Goal: Register for event/course

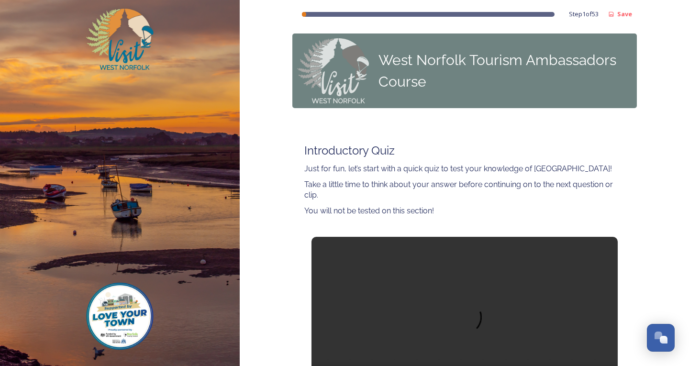
scroll to position [96, 0]
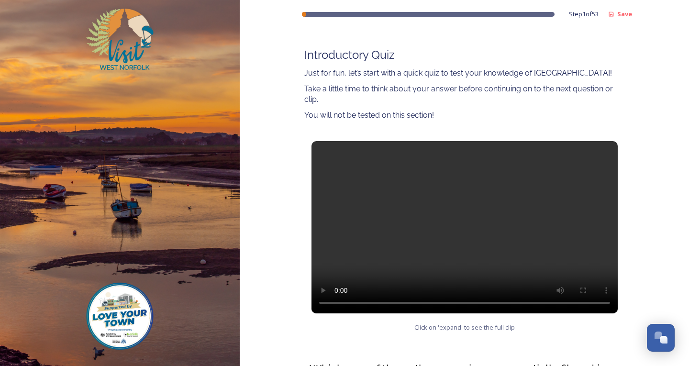
click at [463, 225] on video at bounding box center [464, 227] width 306 height 172
click at [385, 223] on video at bounding box center [464, 227] width 306 height 172
click at [372, 232] on video at bounding box center [464, 227] width 306 height 172
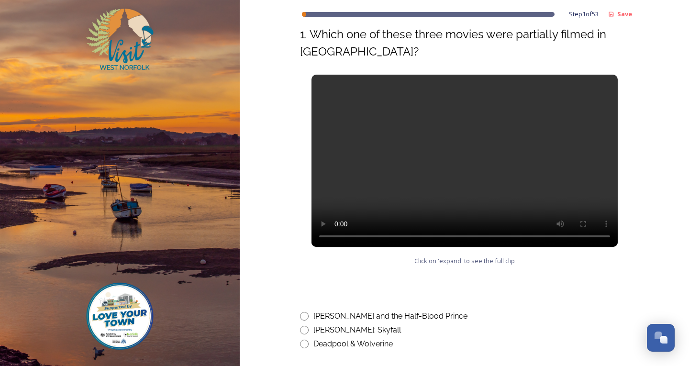
scroll to position [383, 0]
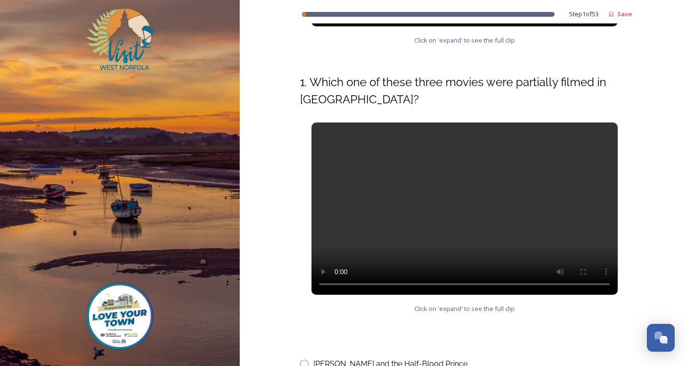
click at [377, 225] on video at bounding box center [464, 208] width 306 height 172
click at [350, 344] on div at bounding box center [464, 347] width 329 height 11
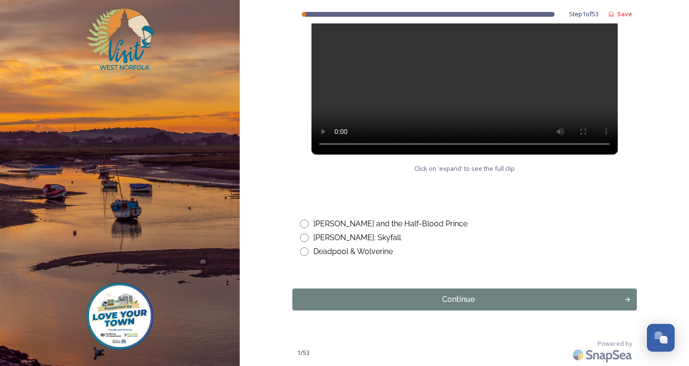
click at [300, 221] on input "radio" at bounding box center [304, 223] width 9 height 9
radio input "true"
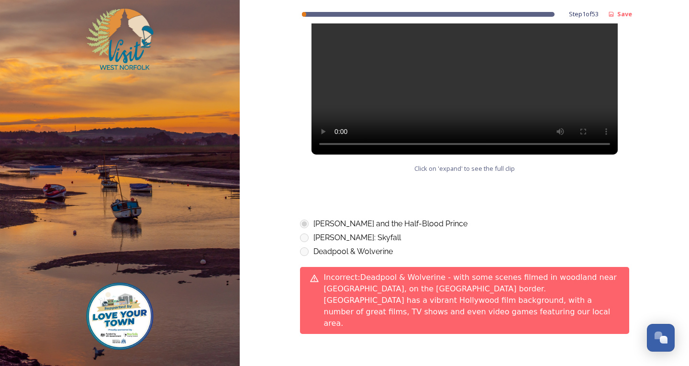
click at [305, 251] on div "Deadpool & Wolverine" at bounding box center [464, 251] width 329 height 11
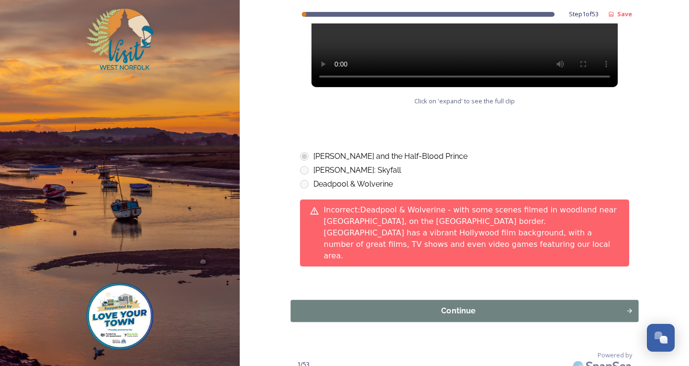
click at [336, 305] on div "Continue" at bounding box center [458, 310] width 325 height 11
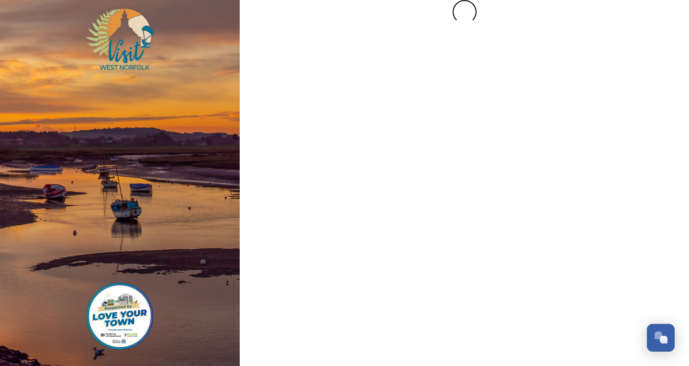
scroll to position [0, 0]
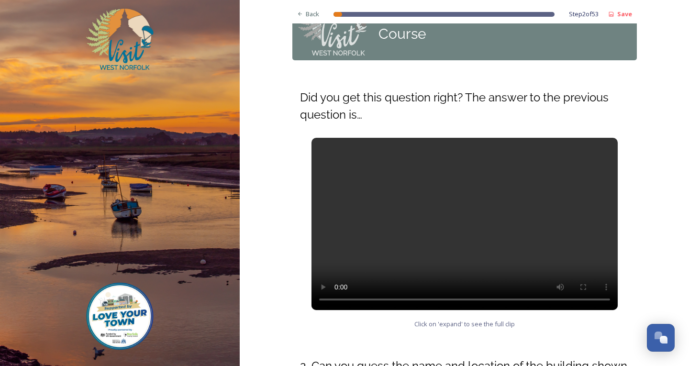
click at [375, 242] on video at bounding box center [464, 224] width 306 height 172
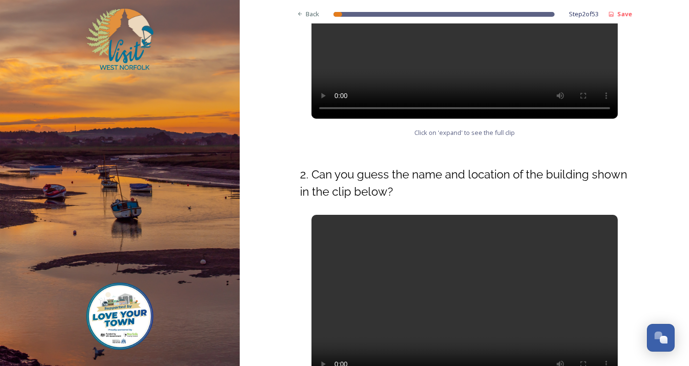
scroll to position [287, 0]
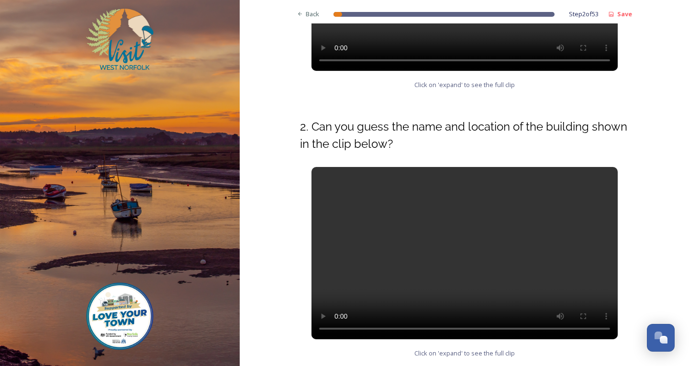
click at [390, 245] on video at bounding box center [464, 253] width 306 height 172
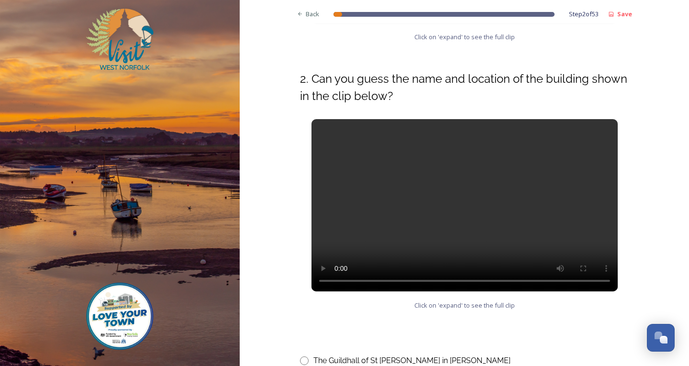
scroll to position [383, 0]
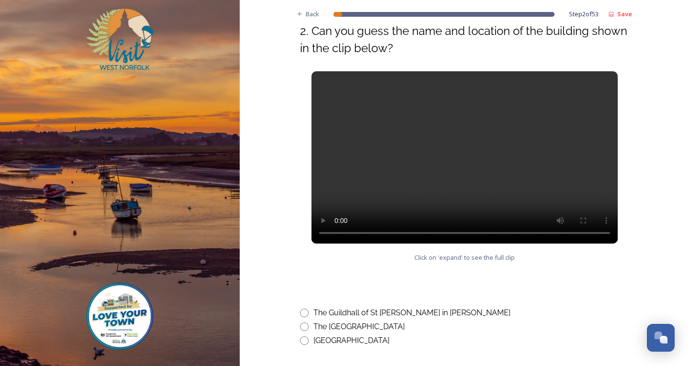
click at [302, 315] on input "radio" at bounding box center [304, 312] width 9 height 9
radio input "true"
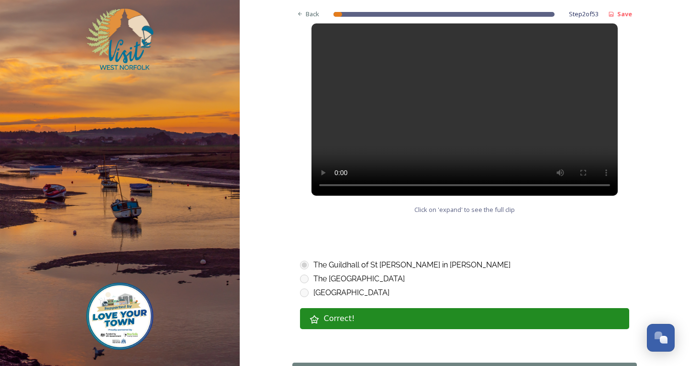
scroll to position [504, 0]
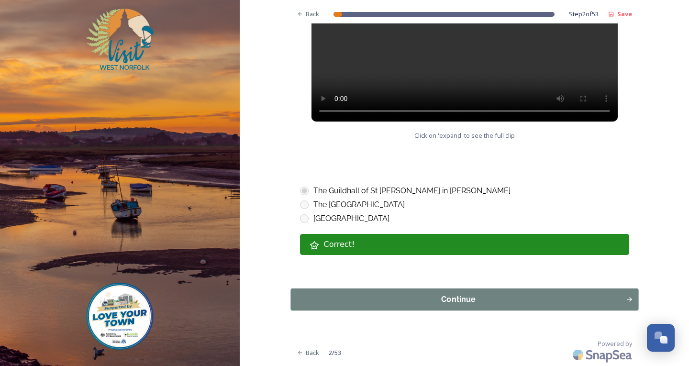
click at [350, 297] on div "Continue" at bounding box center [458, 299] width 325 height 11
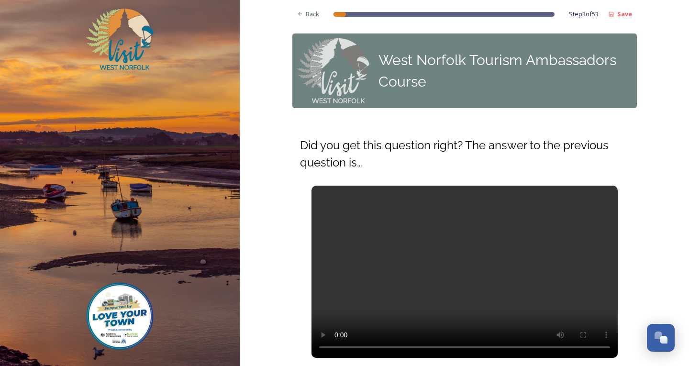
click at [411, 279] on video at bounding box center [464, 272] width 306 height 172
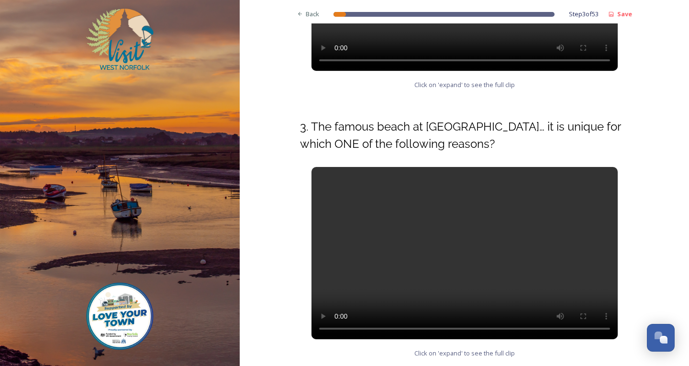
scroll to position [335, 0]
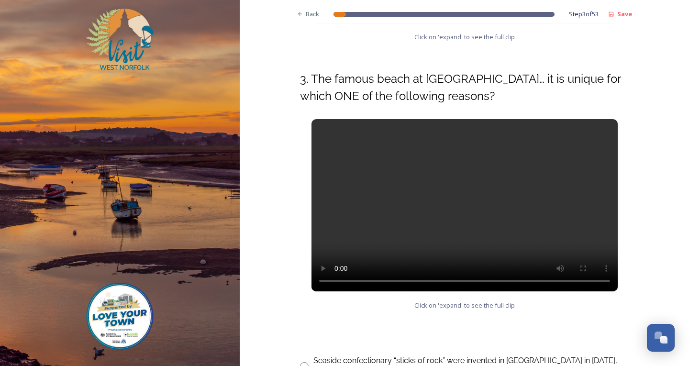
click at [346, 218] on video at bounding box center [464, 205] width 306 height 172
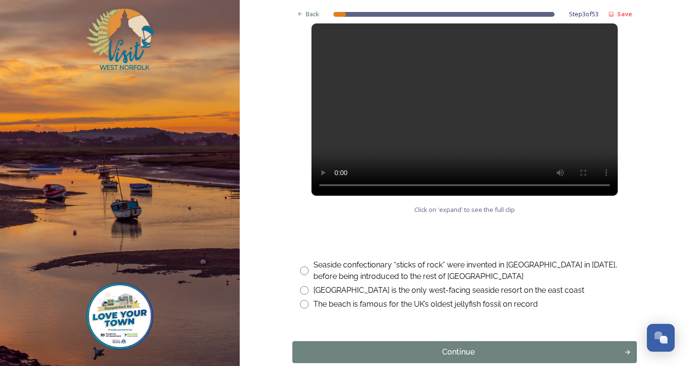
click at [300, 291] on input "radio" at bounding box center [304, 290] width 9 height 9
radio input "true"
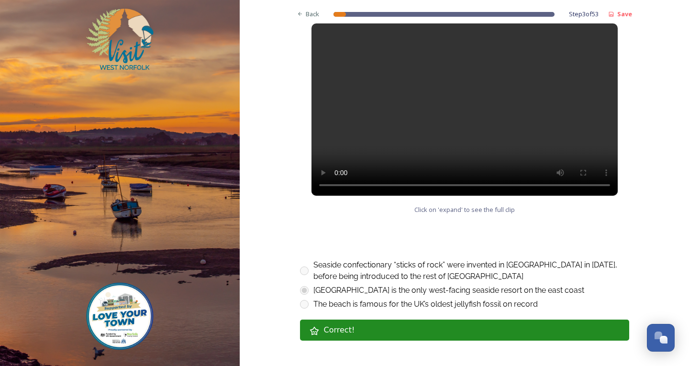
scroll to position [478, 0]
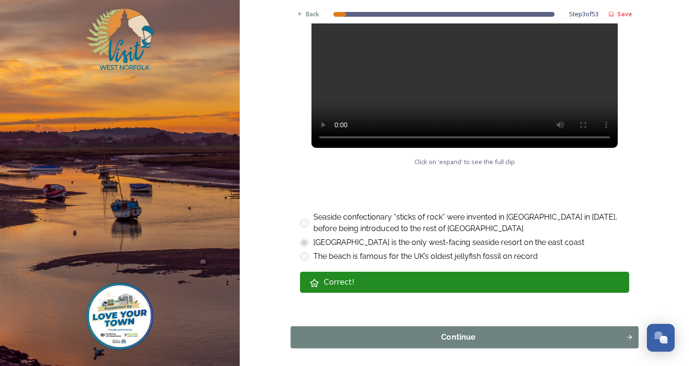
click at [396, 341] on div "Continue" at bounding box center [458, 336] width 325 height 11
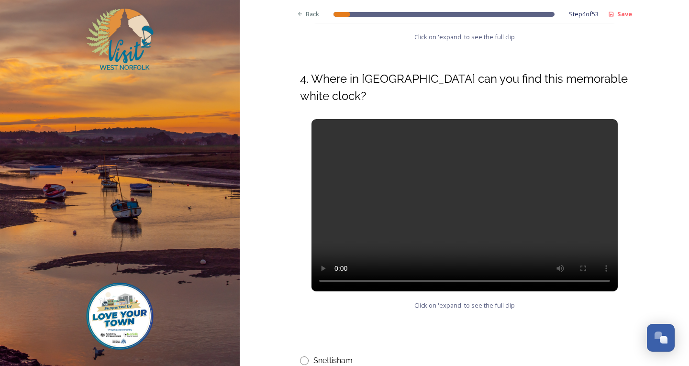
scroll to position [383, 0]
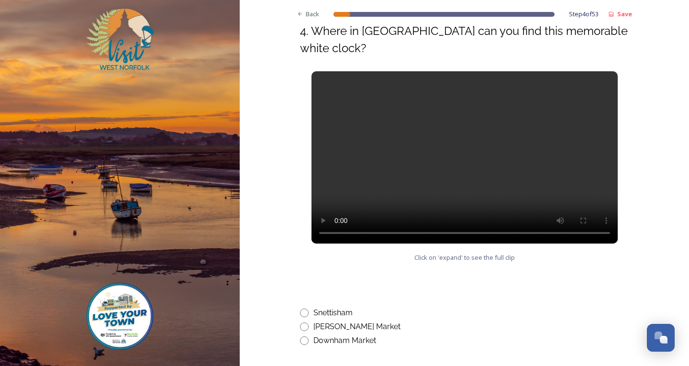
click at [302, 340] on input "radio" at bounding box center [304, 340] width 9 height 9
radio input "true"
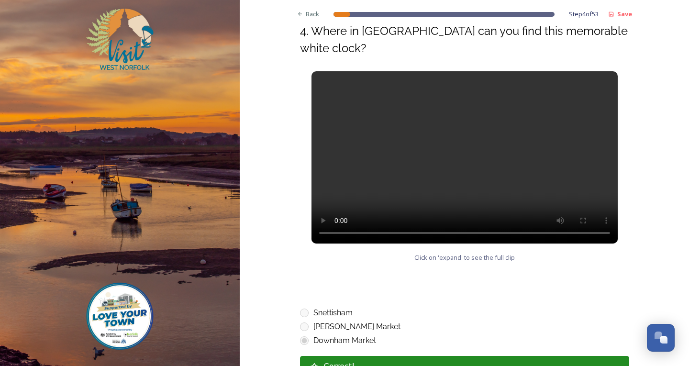
scroll to position [478, 0]
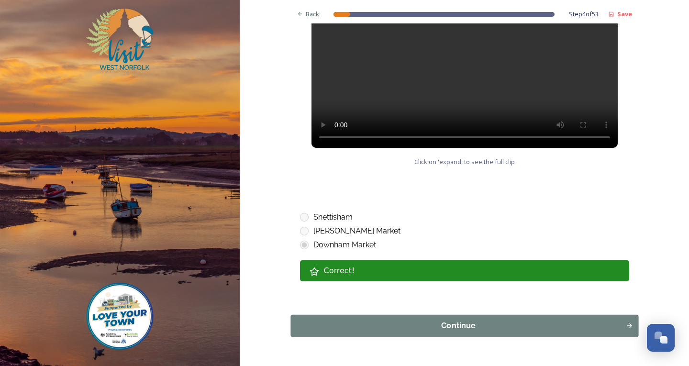
click at [305, 328] on div "Continue" at bounding box center [458, 325] width 325 height 11
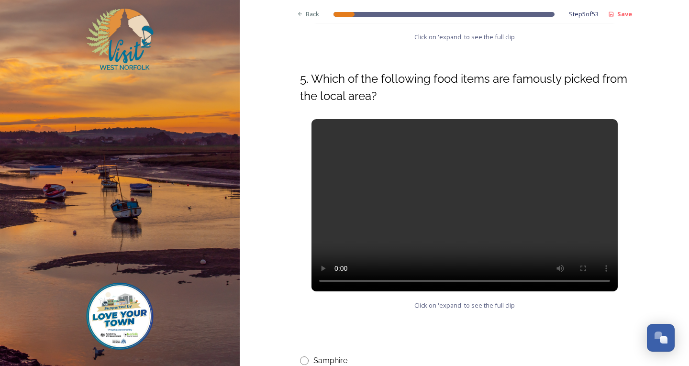
scroll to position [383, 0]
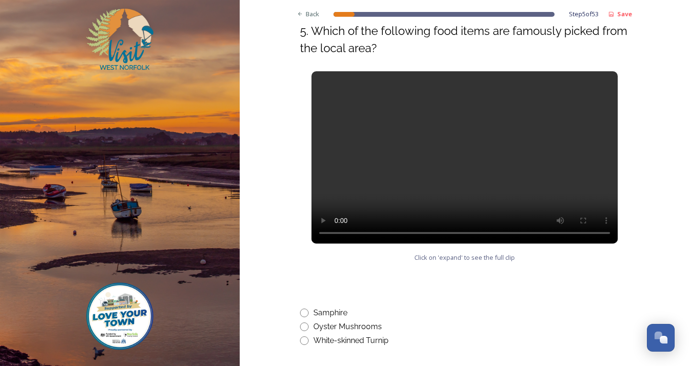
click at [300, 311] on input "radio" at bounding box center [304, 312] width 9 height 9
radio input "true"
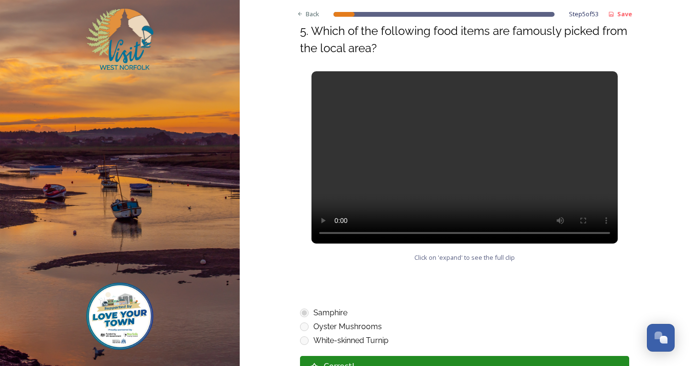
scroll to position [478, 0]
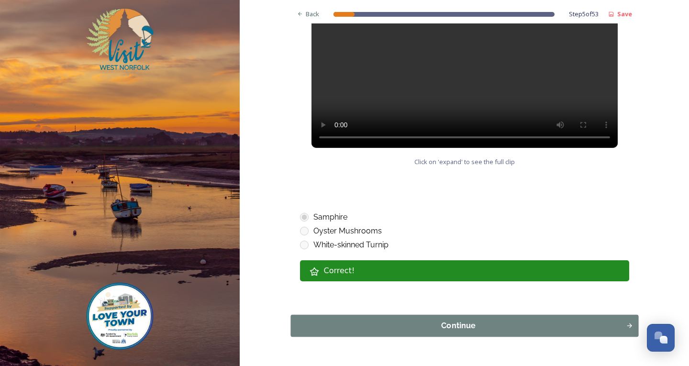
click at [339, 318] on button "Continue" at bounding box center [464, 326] width 348 height 22
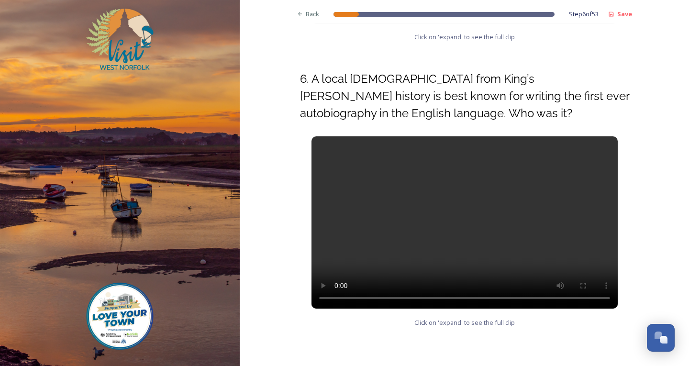
scroll to position [430, 0]
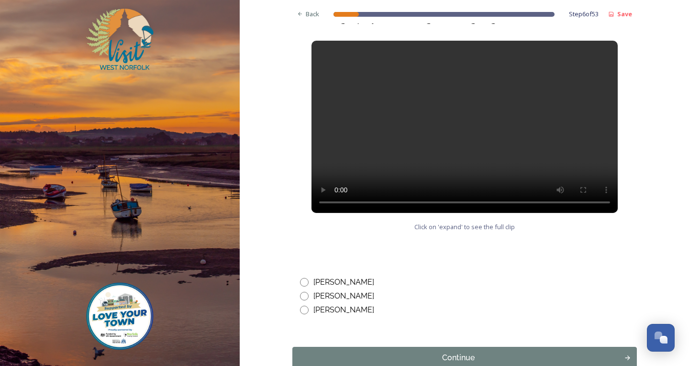
click at [300, 280] on input "radio" at bounding box center [304, 282] width 9 height 9
radio input "true"
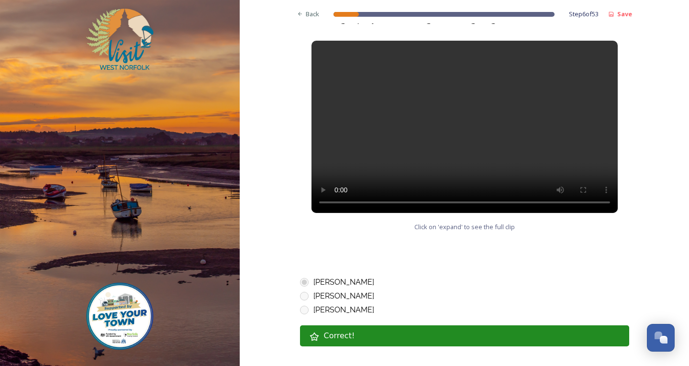
scroll to position [478, 0]
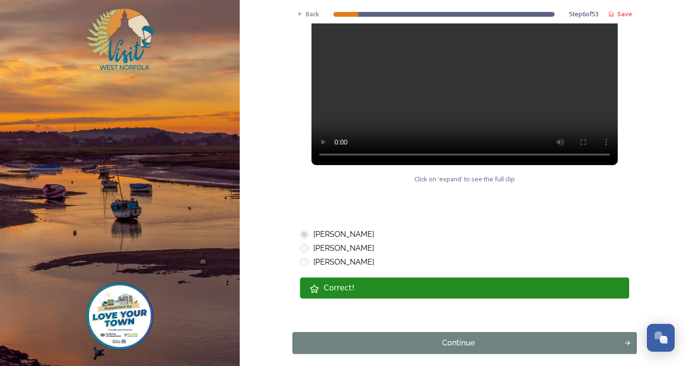
click at [316, 339] on div "Continue" at bounding box center [458, 342] width 325 height 11
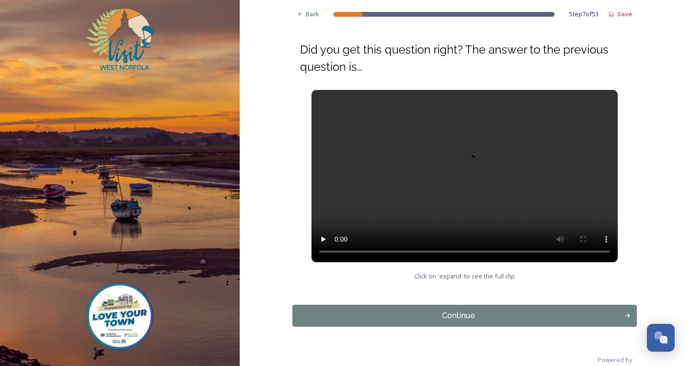
scroll to position [112, 0]
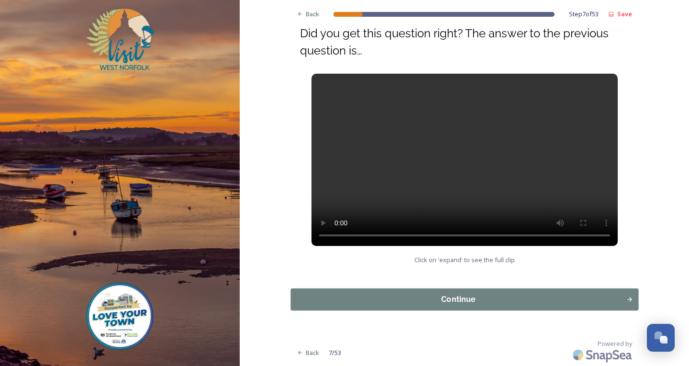
click at [354, 299] on div "Continue" at bounding box center [458, 299] width 325 height 11
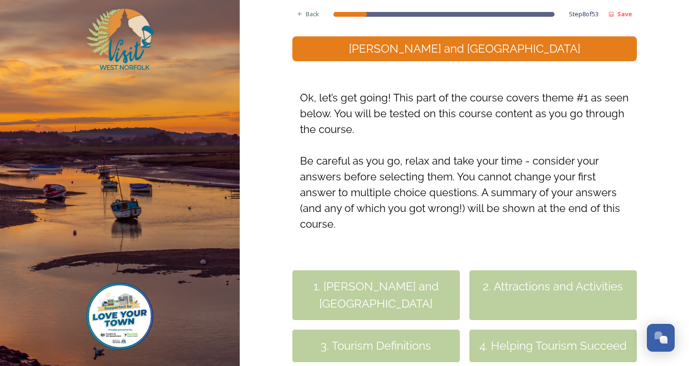
scroll to position [235, 0]
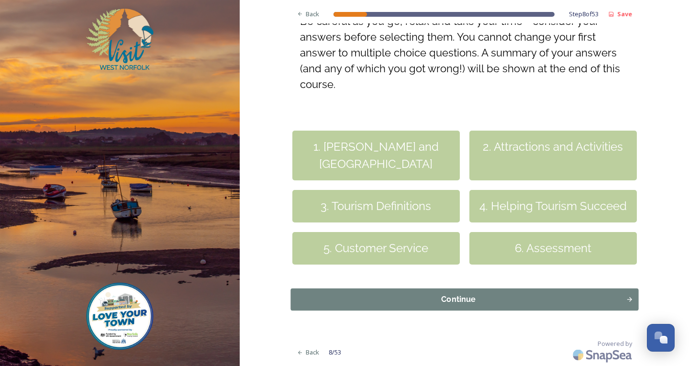
click at [416, 296] on div "Continue" at bounding box center [458, 299] width 325 height 11
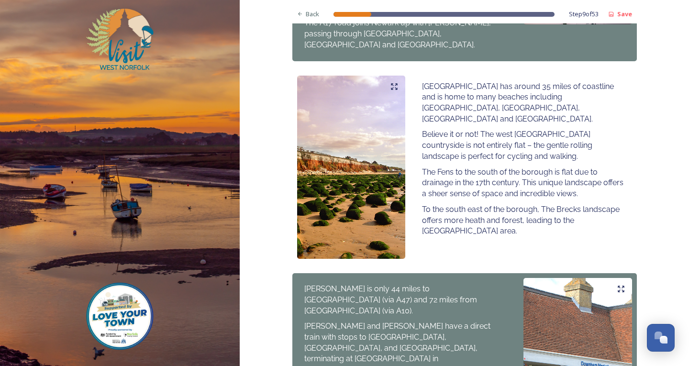
scroll to position [669, 0]
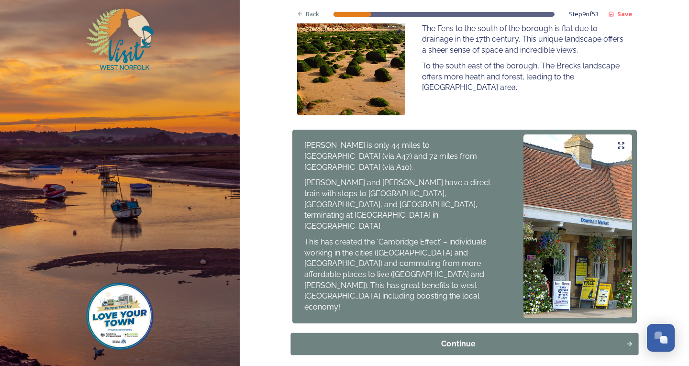
click at [498, 338] on div "Continue" at bounding box center [458, 343] width 325 height 11
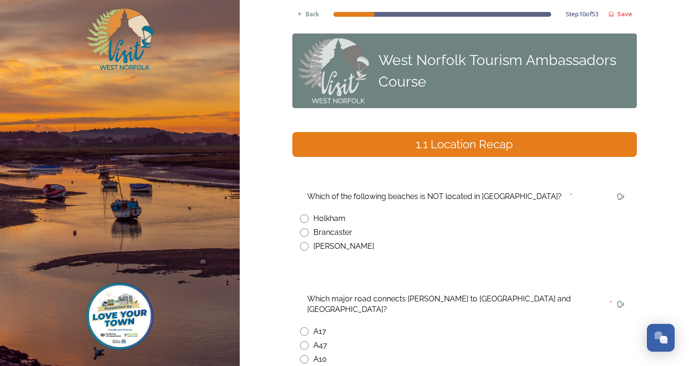
click at [300, 247] on input "radio" at bounding box center [304, 246] width 9 height 9
radio input "true"
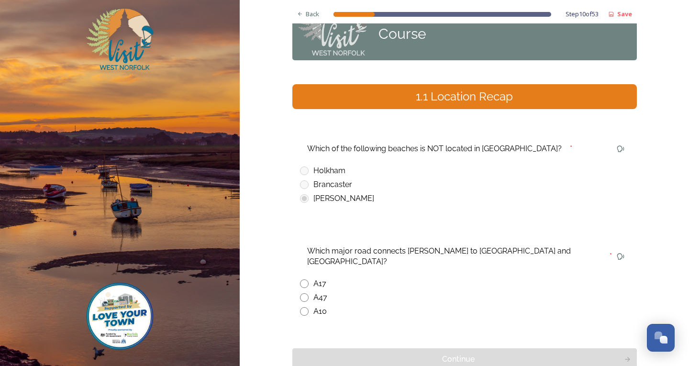
scroll to position [96, 0]
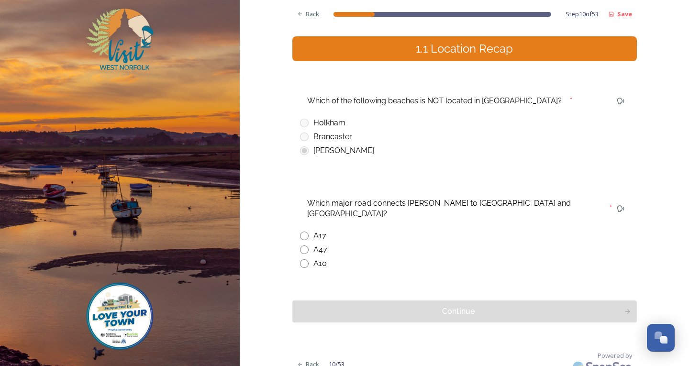
click at [300, 245] on input "radio" at bounding box center [304, 249] width 9 height 9
radio input "true"
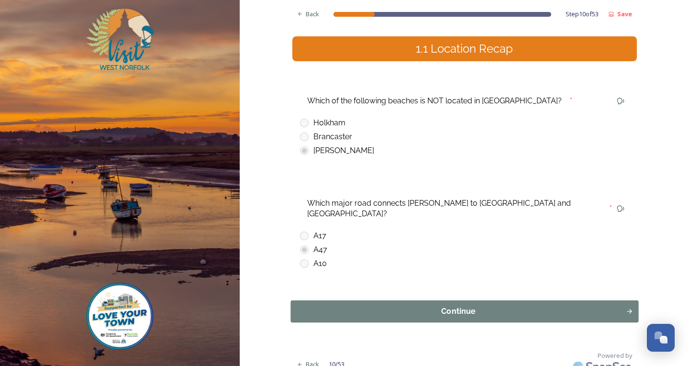
click at [366, 306] on div "Continue" at bounding box center [458, 311] width 325 height 11
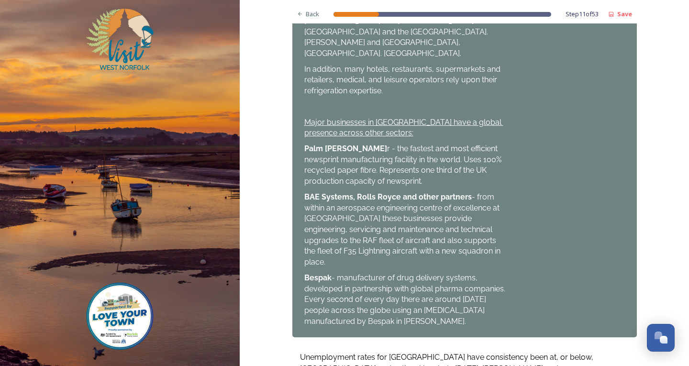
scroll to position [691, 0]
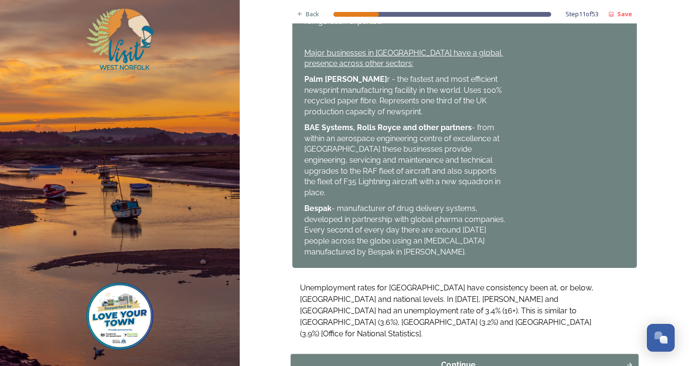
click at [328, 354] on button "Continue" at bounding box center [464, 365] width 348 height 22
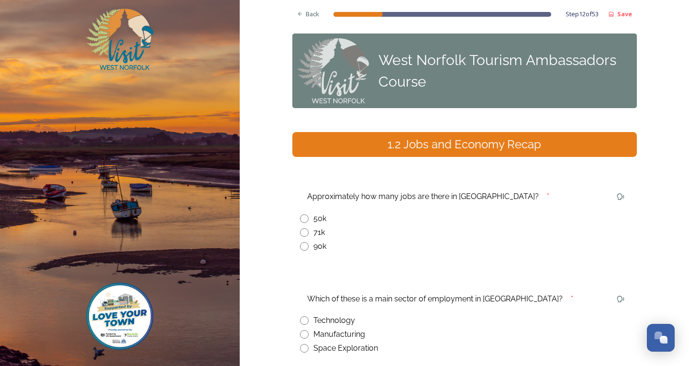
click at [300, 234] on input "radio" at bounding box center [304, 232] width 9 height 9
radio input "true"
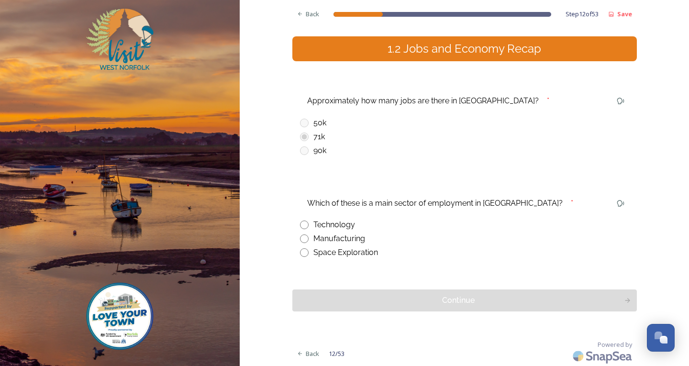
click at [305, 241] on div "Manufacturing" at bounding box center [464, 238] width 329 height 11
radio input "true"
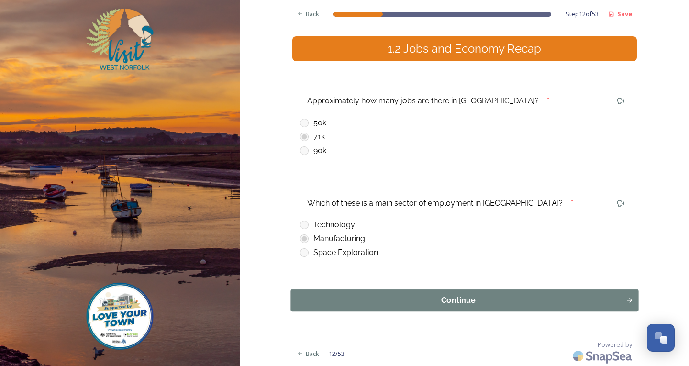
click at [341, 301] on div "Continue" at bounding box center [458, 300] width 325 height 11
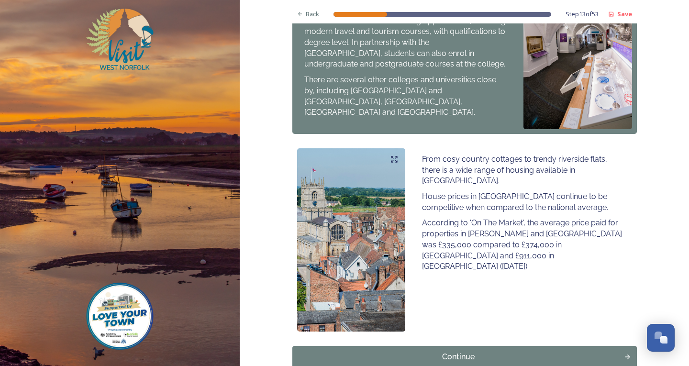
scroll to position [562, 0]
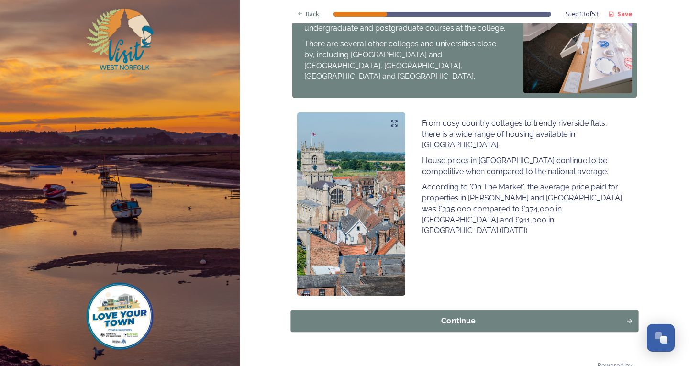
click at [427, 315] on div "Continue" at bounding box center [458, 320] width 325 height 11
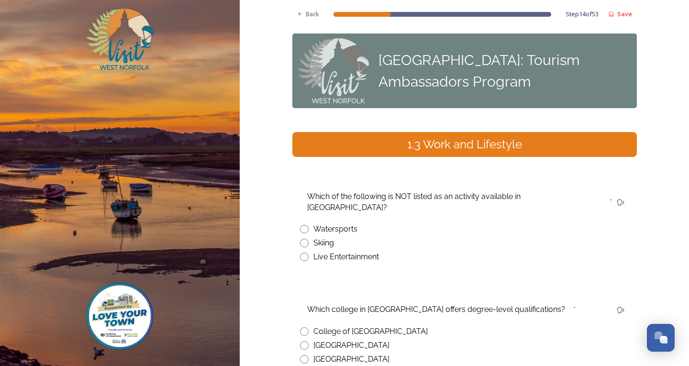
click at [303, 225] on input "radio" at bounding box center [304, 229] width 9 height 9
radio input "true"
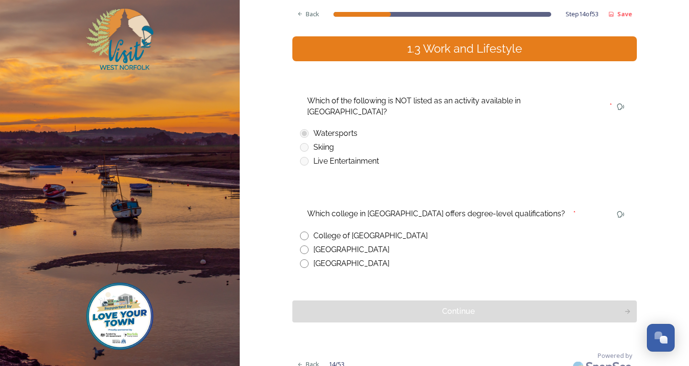
click at [300, 231] on input "radio" at bounding box center [304, 235] width 9 height 9
radio input "true"
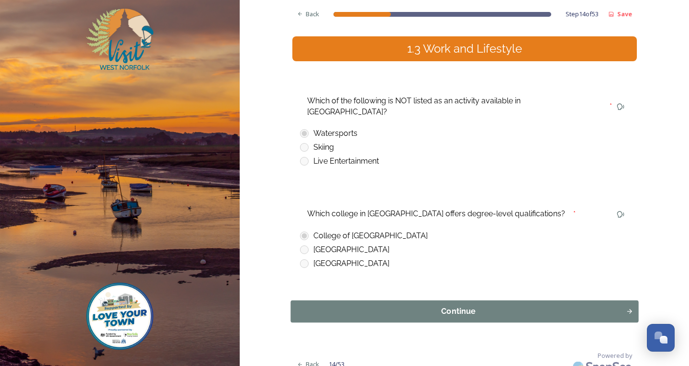
click at [334, 300] on button "Continue" at bounding box center [464, 311] width 348 height 22
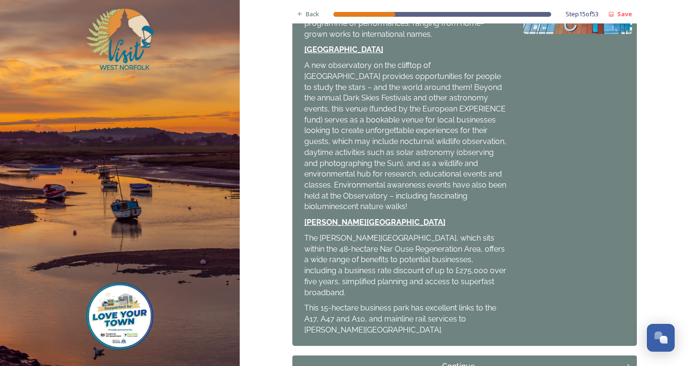
scroll to position [383, 0]
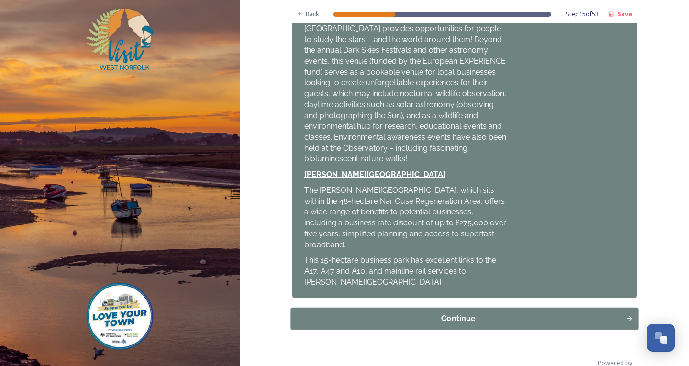
click at [458, 313] on div "Continue" at bounding box center [458, 318] width 325 height 11
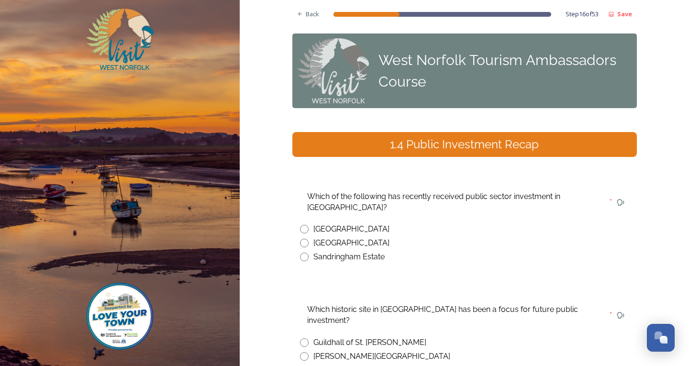
scroll to position [48, 0]
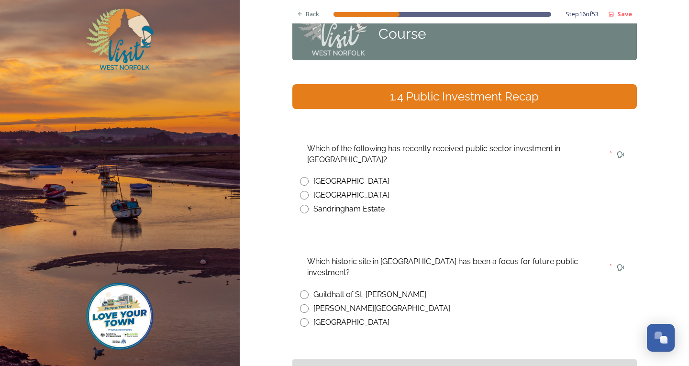
click at [300, 179] on input "radio" at bounding box center [304, 181] width 9 height 9
radio input "true"
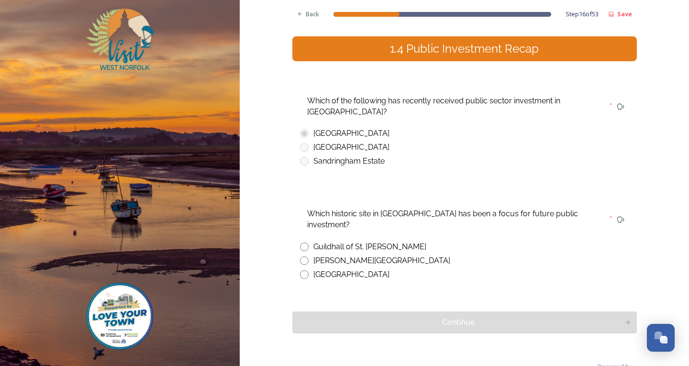
click at [302, 242] on input "radio" at bounding box center [304, 246] width 9 height 9
radio input "true"
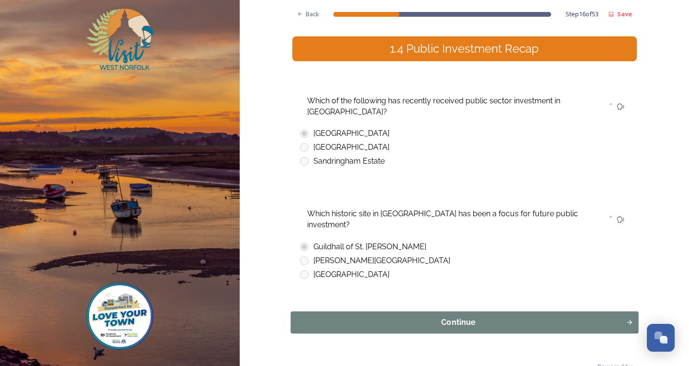
click at [364, 317] on div "Continue" at bounding box center [458, 322] width 325 height 11
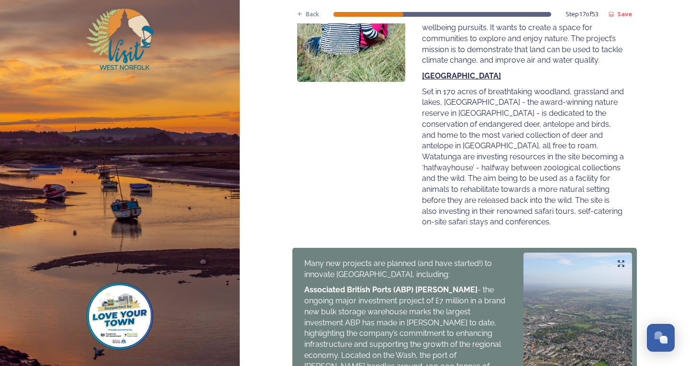
scroll to position [438, 0]
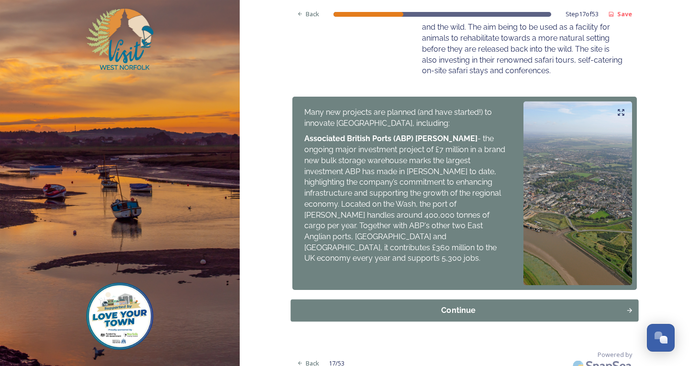
click at [404, 306] on button "Continue" at bounding box center [464, 310] width 348 height 22
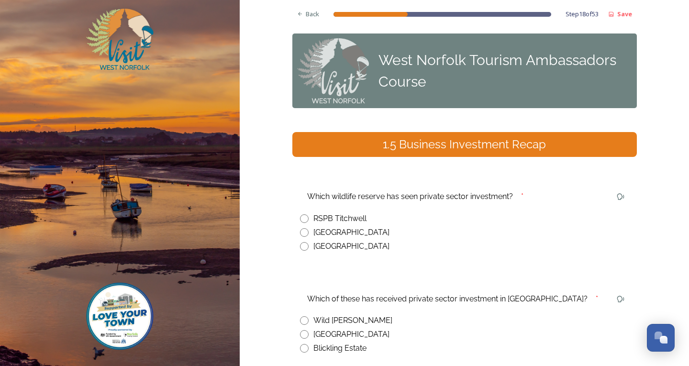
click at [301, 232] on input "radio" at bounding box center [304, 232] width 9 height 9
radio input "true"
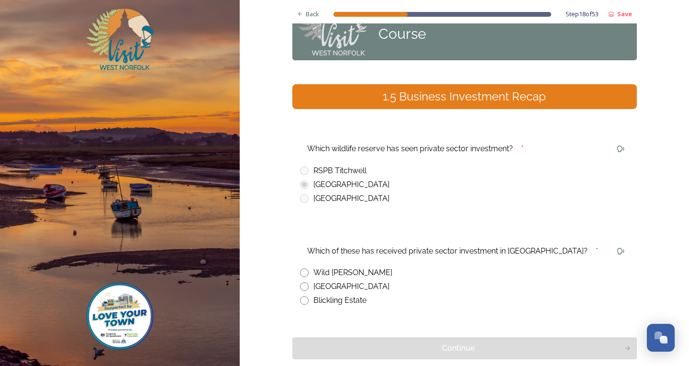
scroll to position [96, 0]
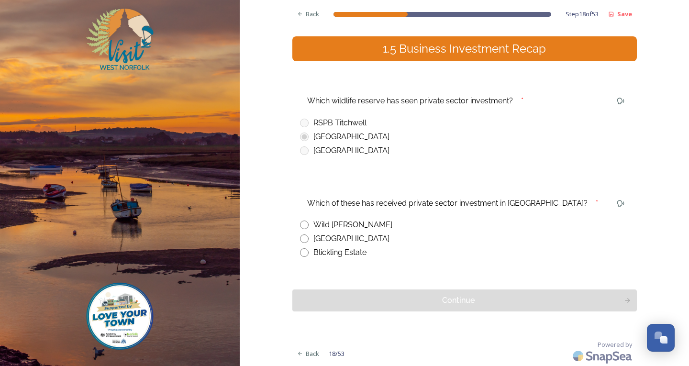
click at [300, 226] on input "radio" at bounding box center [304, 224] width 9 height 9
radio input "true"
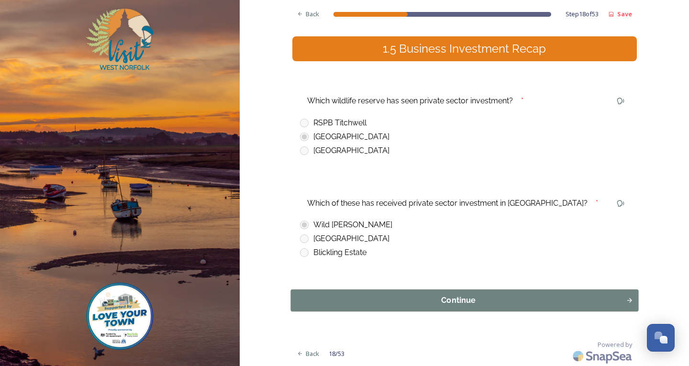
click at [394, 300] on div "Continue" at bounding box center [458, 300] width 325 height 11
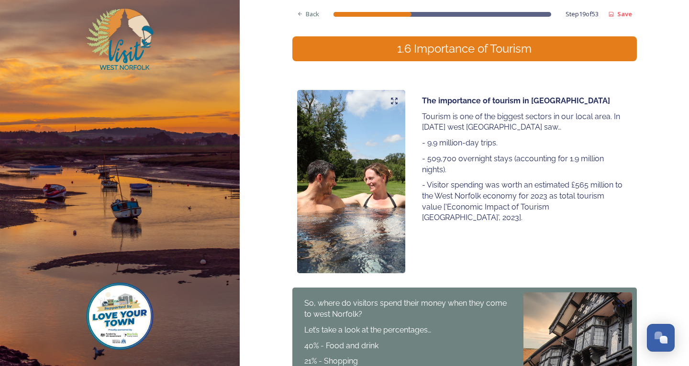
scroll to position [287, 0]
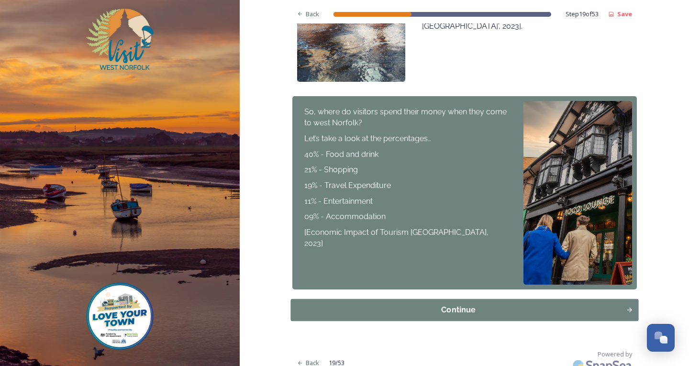
click at [417, 307] on div "Continue" at bounding box center [458, 309] width 325 height 11
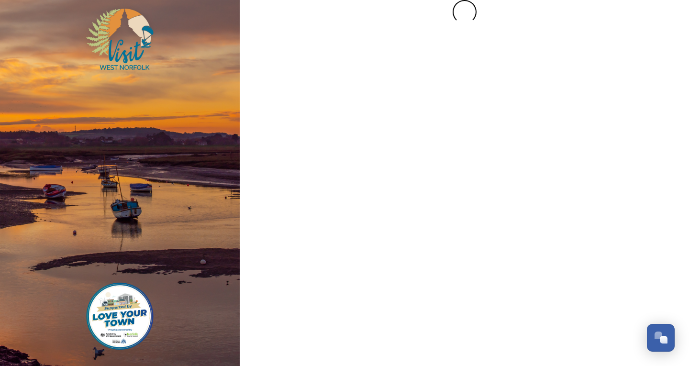
scroll to position [0, 0]
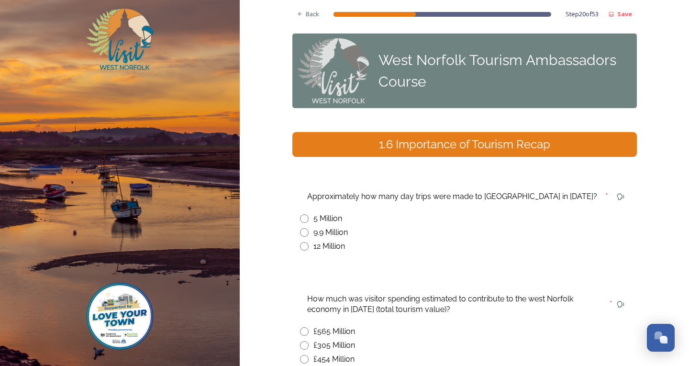
click at [301, 230] on input "radio" at bounding box center [304, 232] width 9 height 9
radio input "true"
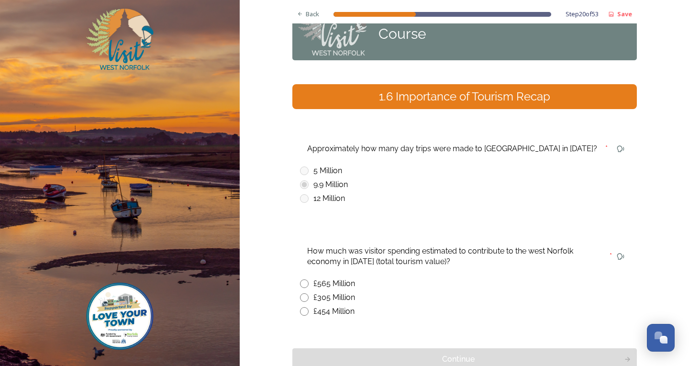
scroll to position [96, 0]
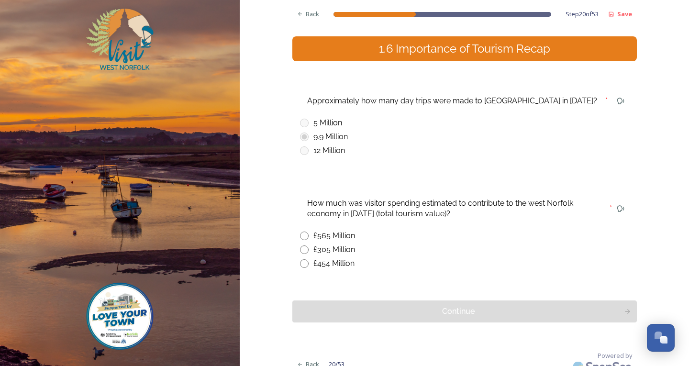
click at [303, 238] on input "radio" at bounding box center [304, 235] width 9 height 9
radio input "true"
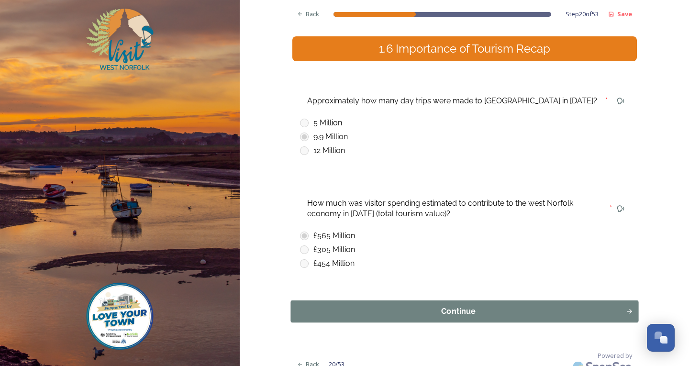
click at [373, 311] on div "Continue" at bounding box center [458, 311] width 325 height 11
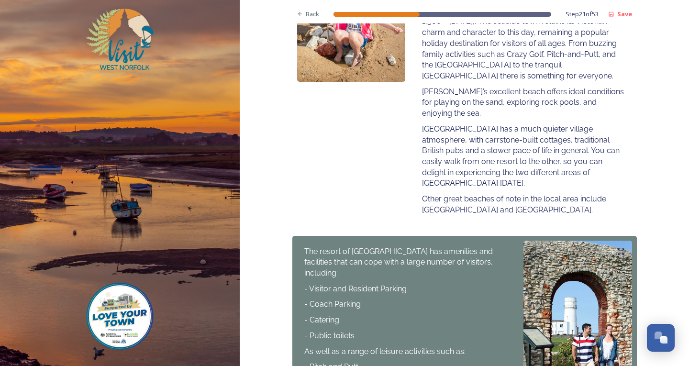
scroll to position [421, 0]
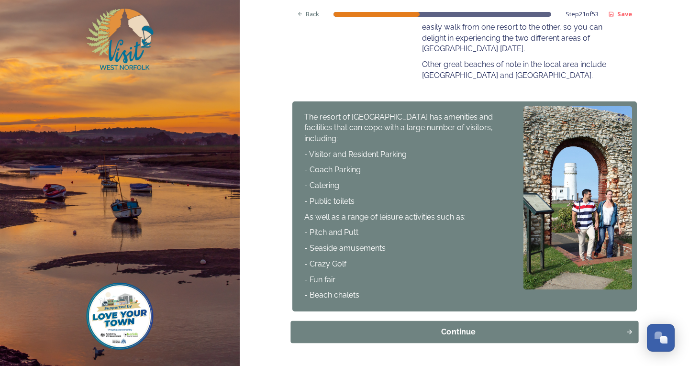
click at [357, 321] on button "Continue" at bounding box center [464, 332] width 348 height 22
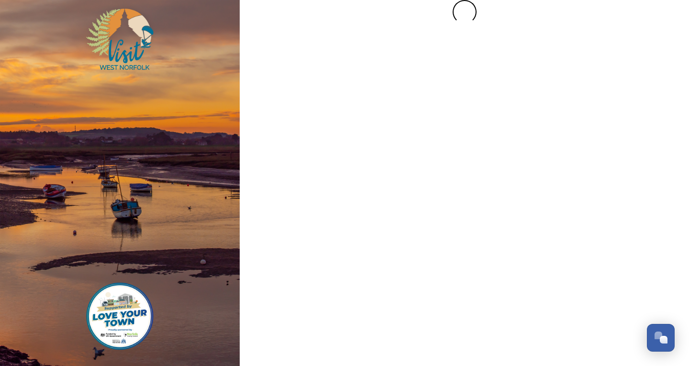
scroll to position [0, 0]
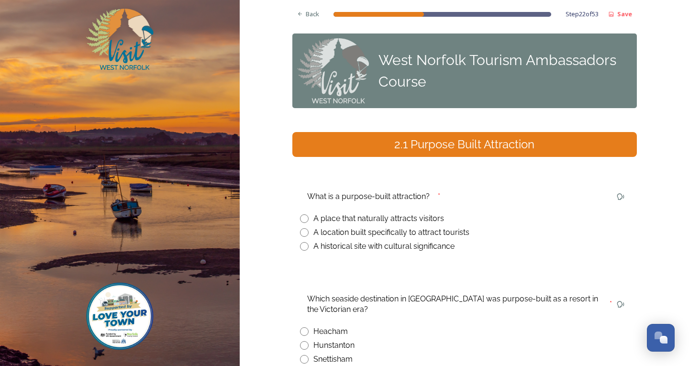
click at [302, 230] on input "radio" at bounding box center [304, 232] width 9 height 9
radio input "true"
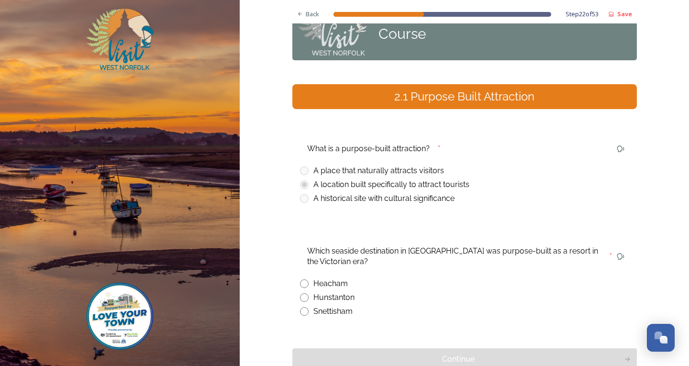
click at [300, 297] on input "radio" at bounding box center [304, 297] width 9 height 9
radio input "true"
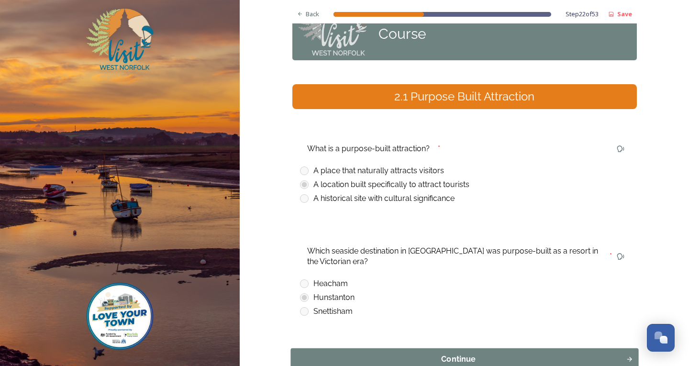
click at [351, 353] on div "Continue" at bounding box center [458, 358] width 325 height 11
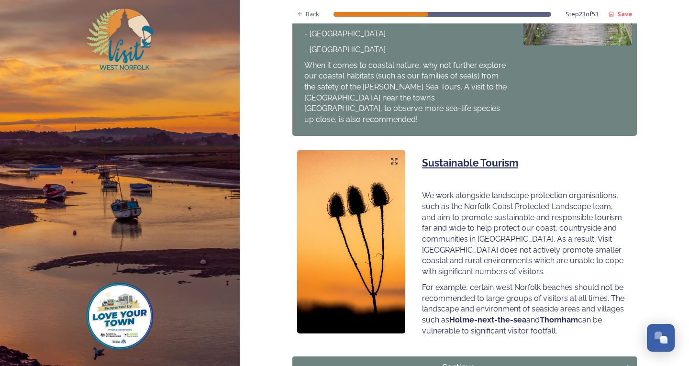
scroll to position [583, 0]
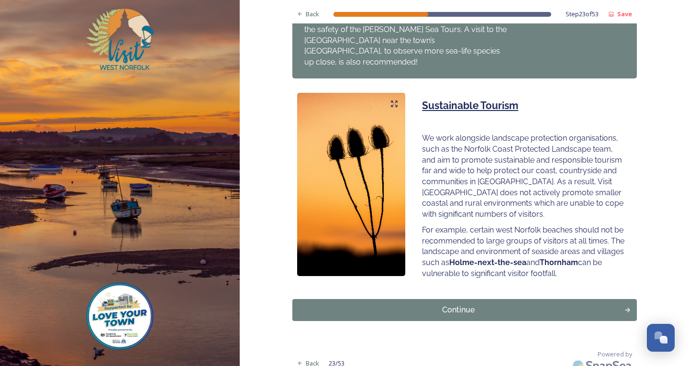
click at [452, 304] on div "Continue" at bounding box center [458, 309] width 322 height 11
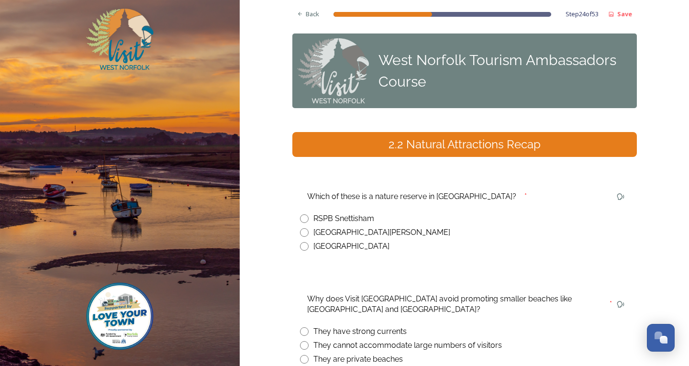
click at [301, 215] on input "radio" at bounding box center [304, 218] width 9 height 9
radio input "true"
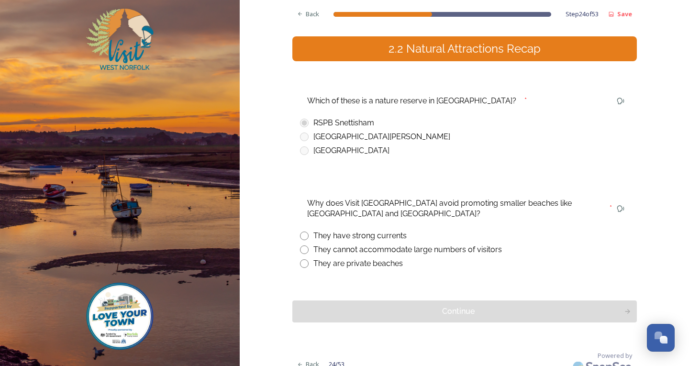
click at [303, 249] on input "radio" at bounding box center [304, 249] width 9 height 9
radio input "true"
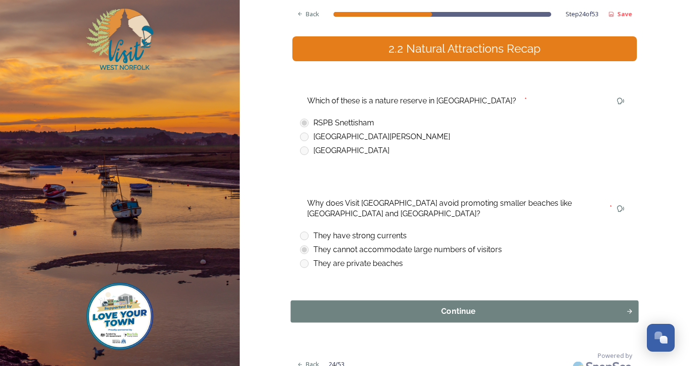
click at [386, 307] on div "Continue" at bounding box center [458, 311] width 325 height 11
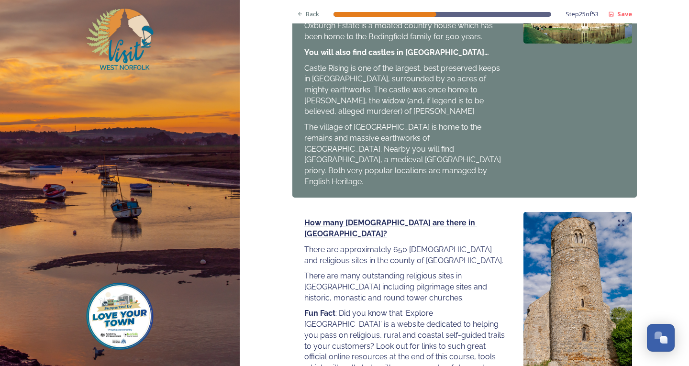
scroll to position [1068, 0]
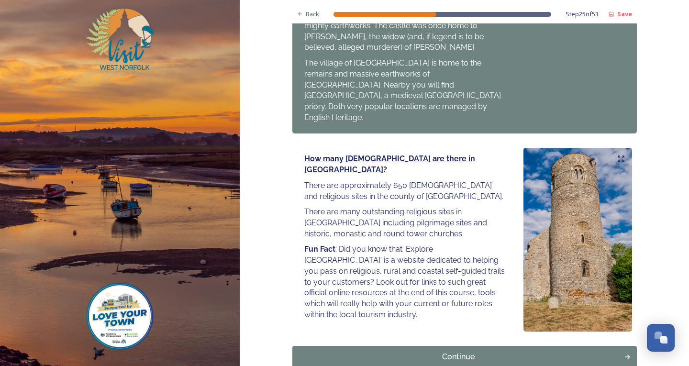
click at [392, 346] on button "Continue" at bounding box center [464, 357] width 344 height 22
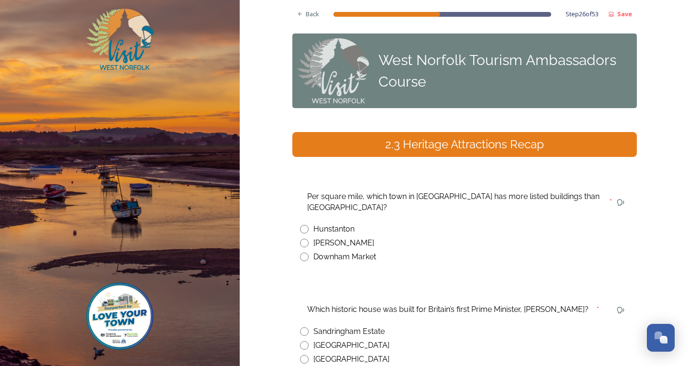
click at [300, 239] on input "radio" at bounding box center [304, 243] width 9 height 9
radio input "true"
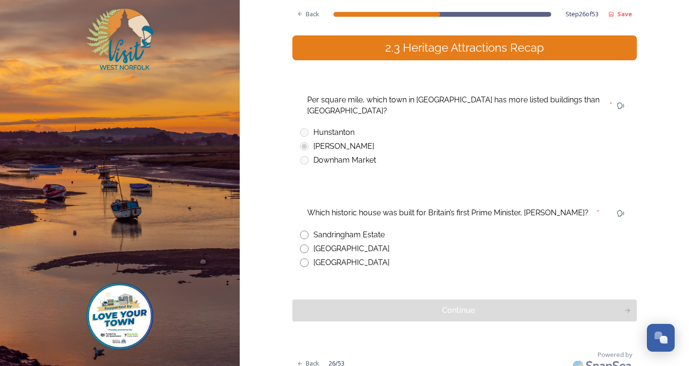
click at [301, 258] on input "radio" at bounding box center [304, 262] width 9 height 9
radio input "true"
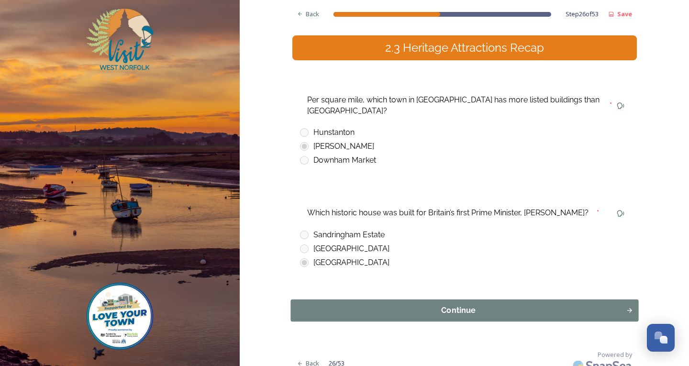
click at [359, 305] on div "Continue" at bounding box center [458, 310] width 325 height 11
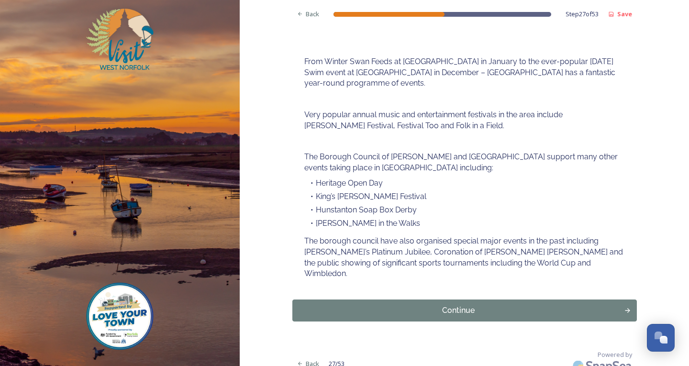
scroll to position [87, 0]
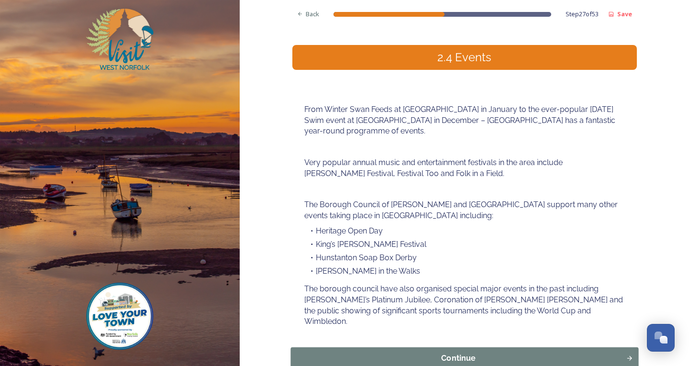
click at [458, 347] on button "Continue" at bounding box center [464, 358] width 348 height 22
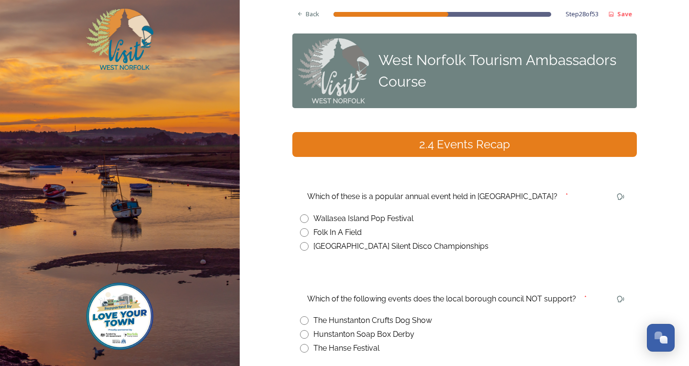
scroll to position [96, 0]
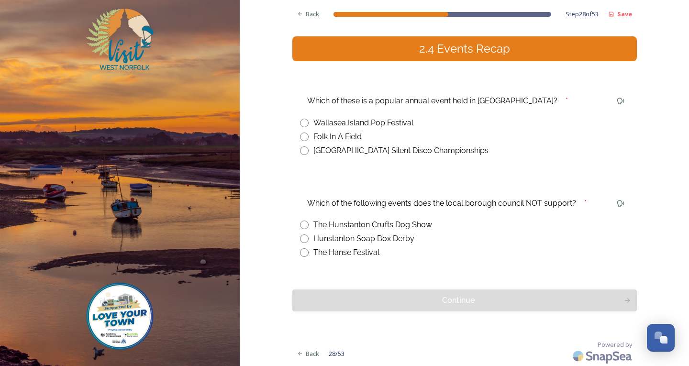
click at [300, 138] on input "radio" at bounding box center [304, 136] width 9 height 9
radio input "true"
click at [300, 225] on input "radio" at bounding box center [304, 224] width 9 height 9
radio input "true"
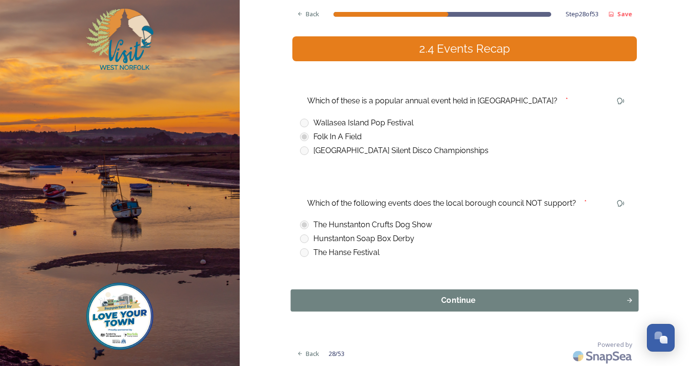
click at [351, 295] on div "Continue" at bounding box center [458, 300] width 325 height 11
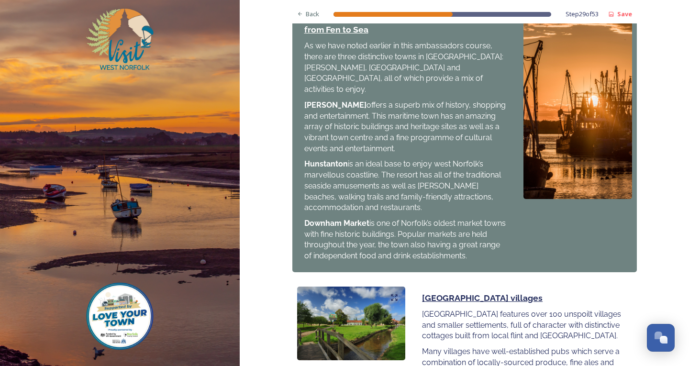
scroll to position [1024, 0]
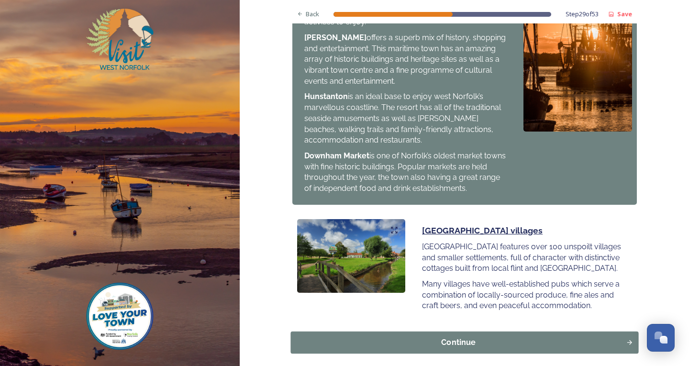
click at [393, 337] on div "Continue" at bounding box center [458, 342] width 325 height 11
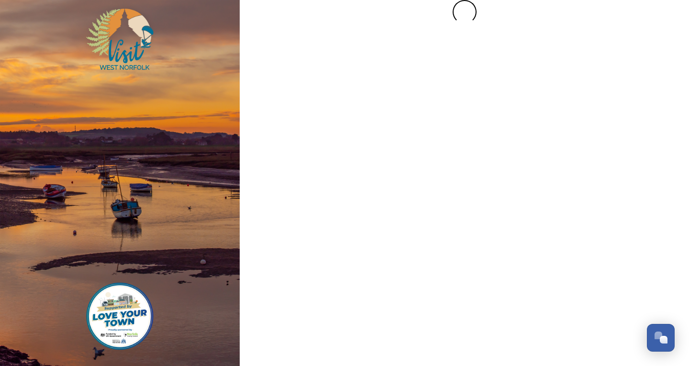
scroll to position [0, 0]
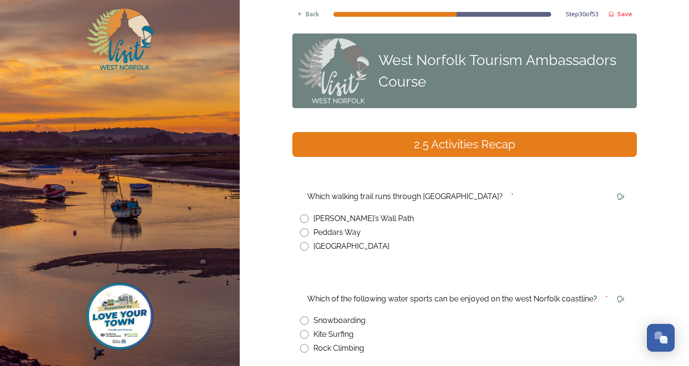
click at [301, 232] on input "radio" at bounding box center [304, 232] width 9 height 9
radio input "true"
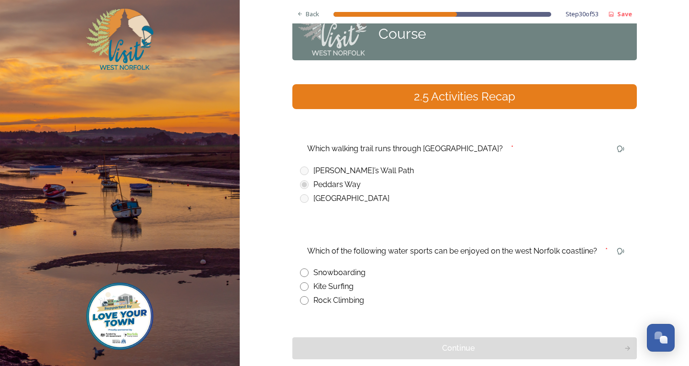
click at [300, 285] on input "radio" at bounding box center [304, 286] width 9 height 9
radio input "true"
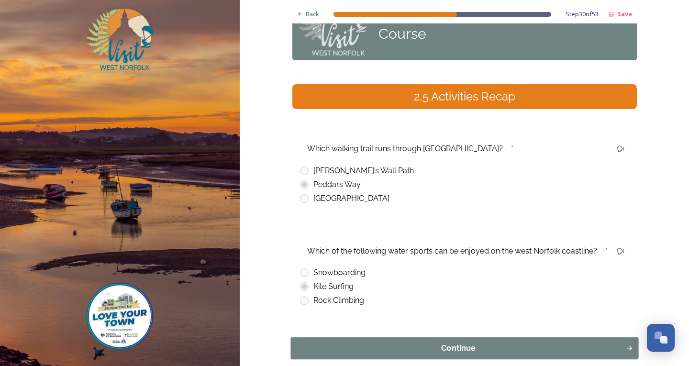
click at [342, 343] on div "Continue" at bounding box center [458, 347] width 325 height 11
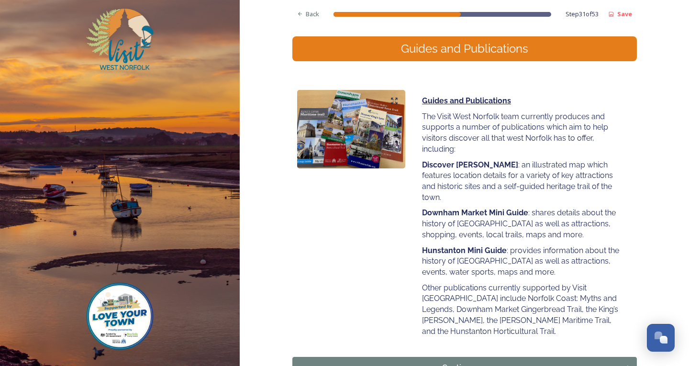
scroll to position [143, 0]
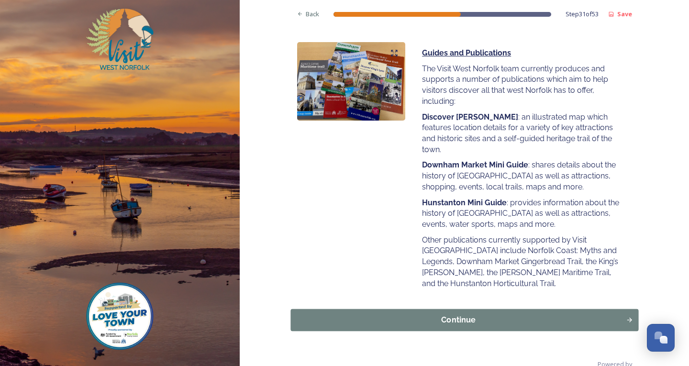
click at [349, 314] on div "Continue" at bounding box center [458, 319] width 325 height 11
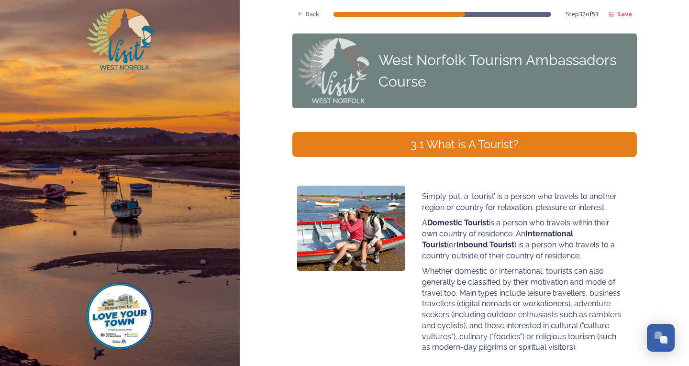
scroll to position [48, 0]
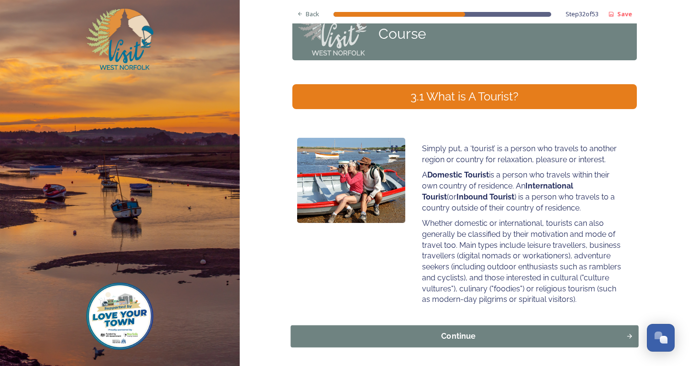
click at [381, 333] on div "Continue" at bounding box center [458, 335] width 325 height 11
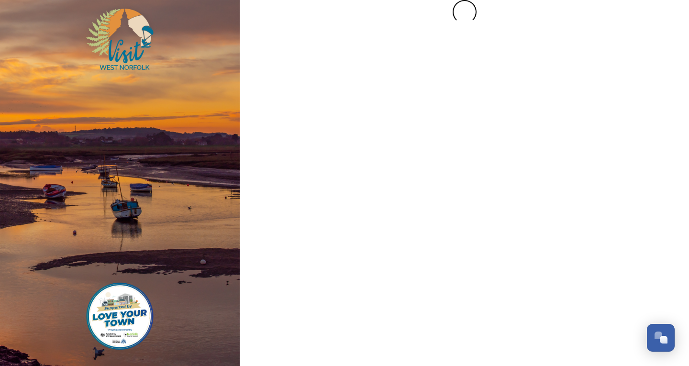
scroll to position [0, 0]
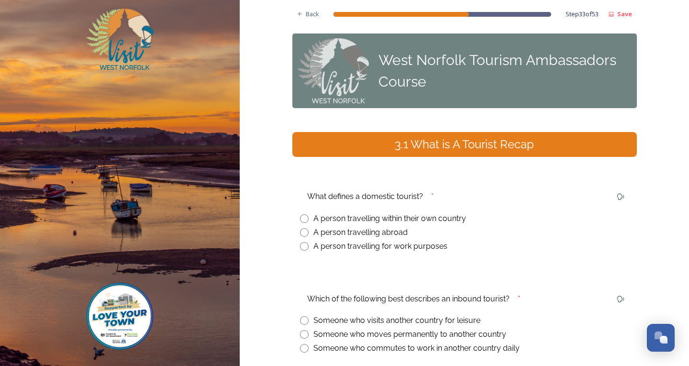
click at [303, 218] on input "radio" at bounding box center [304, 218] width 9 height 9
radio input "true"
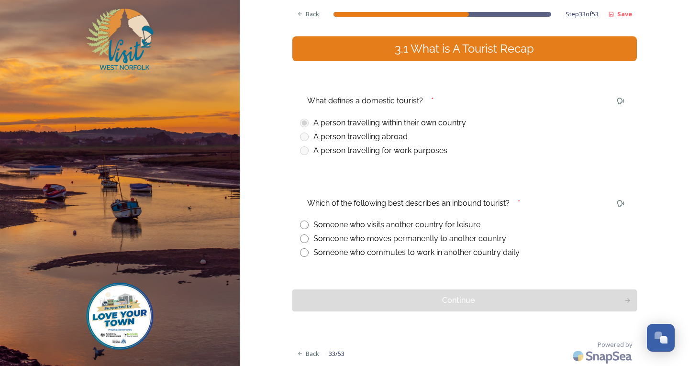
click at [300, 226] on input "radio" at bounding box center [304, 224] width 9 height 9
radio input "true"
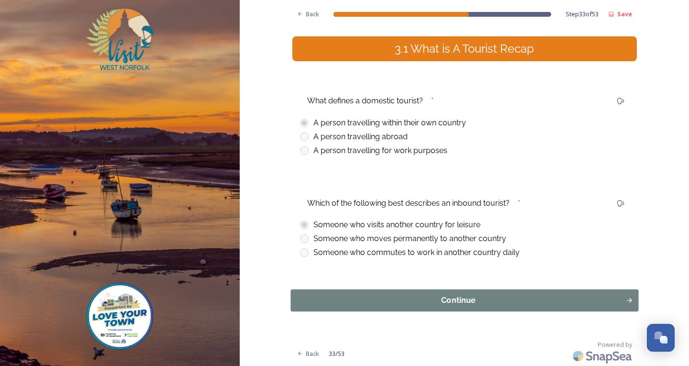
click at [335, 304] on div "Continue" at bounding box center [458, 300] width 325 height 11
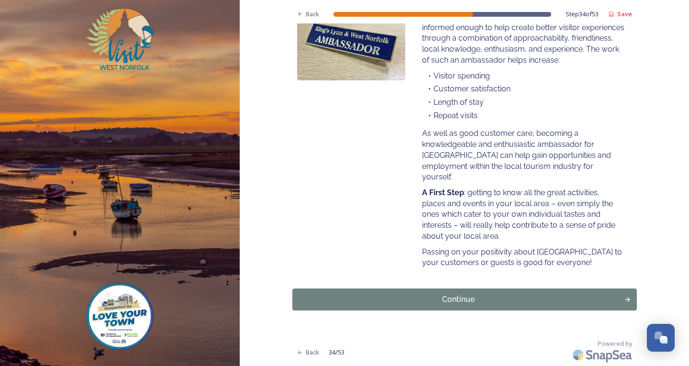
scroll to position [132, 0]
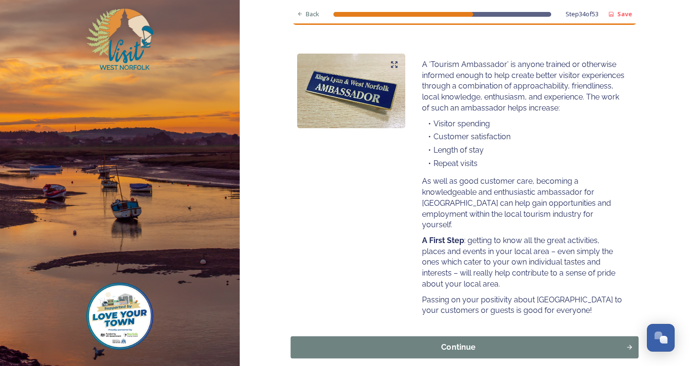
click at [367, 340] on button "Continue" at bounding box center [464, 347] width 348 height 22
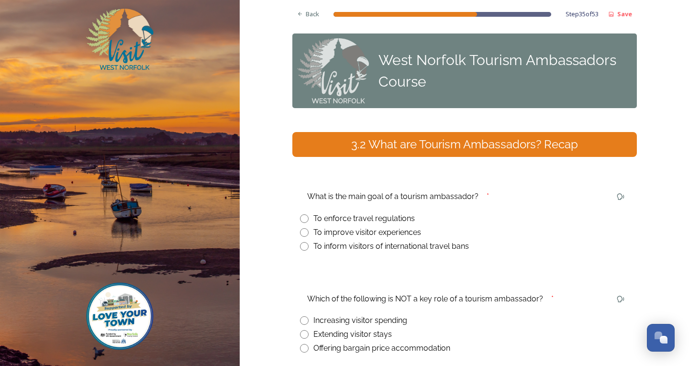
click at [300, 235] on input "radio" at bounding box center [304, 232] width 9 height 9
radio input "true"
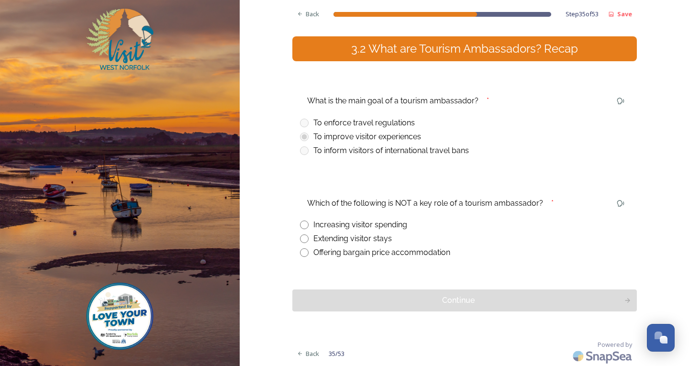
scroll to position [97, 0]
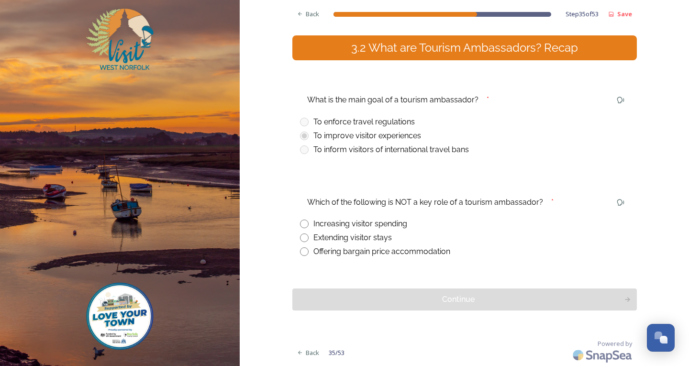
click at [301, 252] on input "radio" at bounding box center [304, 251] width 9 height 9
radio input "true"
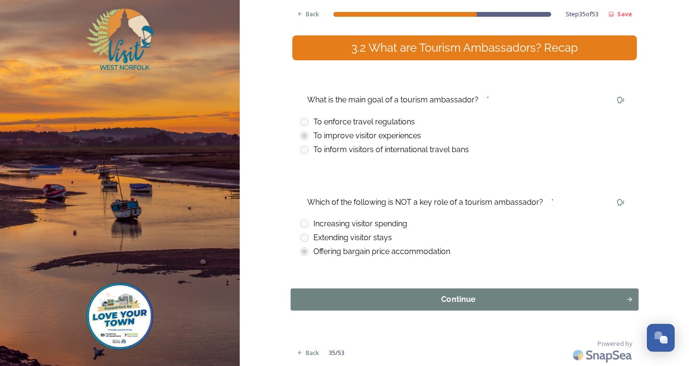
click at [350, 303] on div "Continue" at bounding box center [458, 299] width 325 height 11
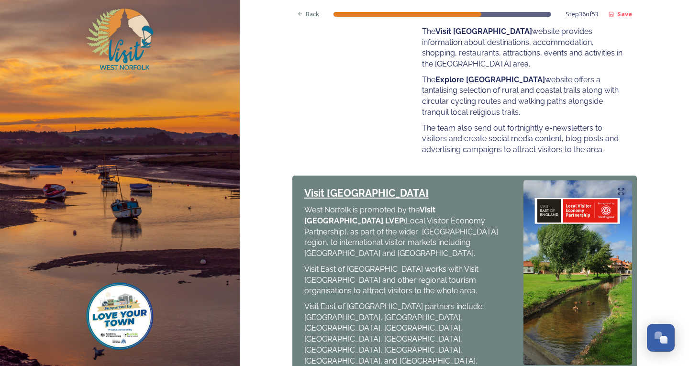
scroll to position [430, 0]
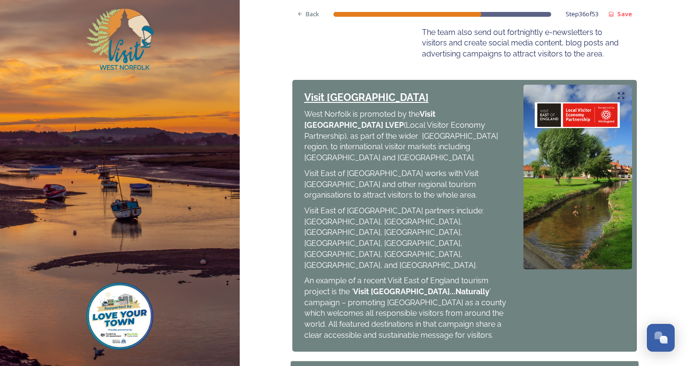
click at [358, 361] on button "Continue" at bounding box center [464, 372] width 348 height 22
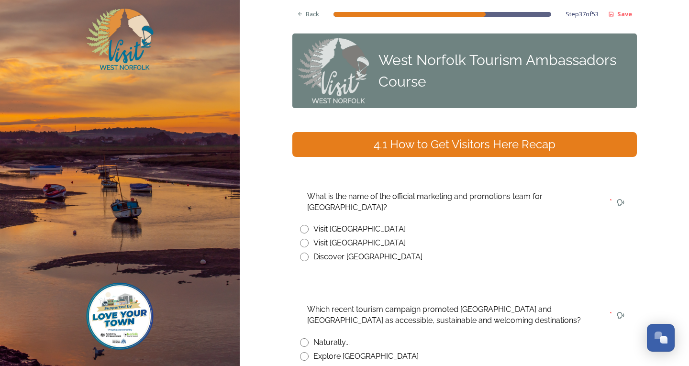
scroll to position [48, 0]
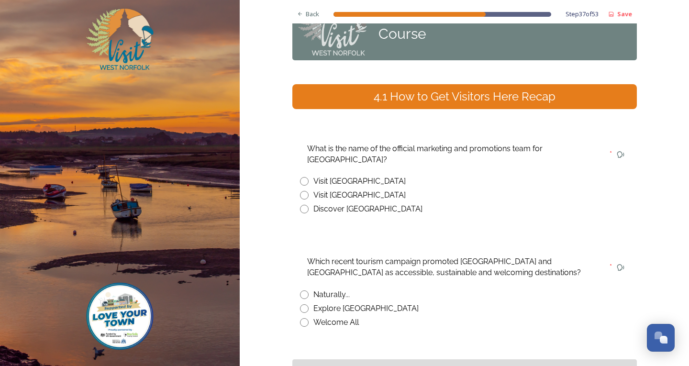
click at [300, 290] on input "radio" at bounding box center [304, 294] width 9 height 9
radio input "true"
click at [300, 191] on input "radio" at bounding box center [304, 195] width 9 height 9
radio input "true"
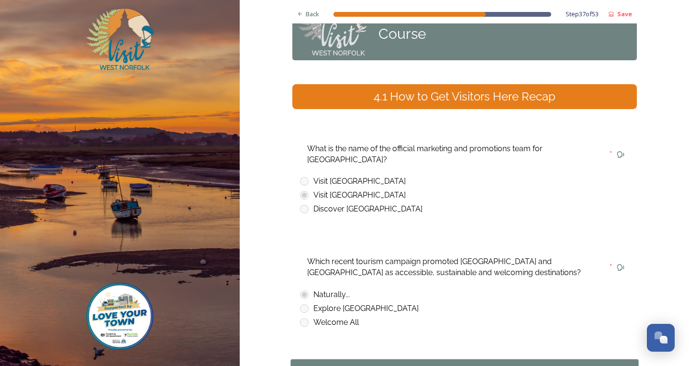
click at [381, 364] on div "Continue" at bounding box center [458, 369] width 325 height 11
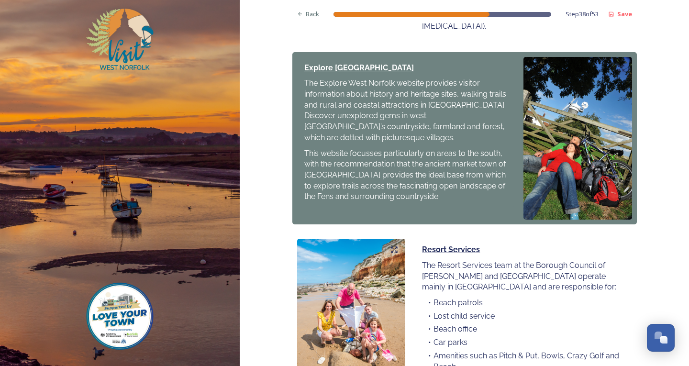
scroll to position [622, 0]
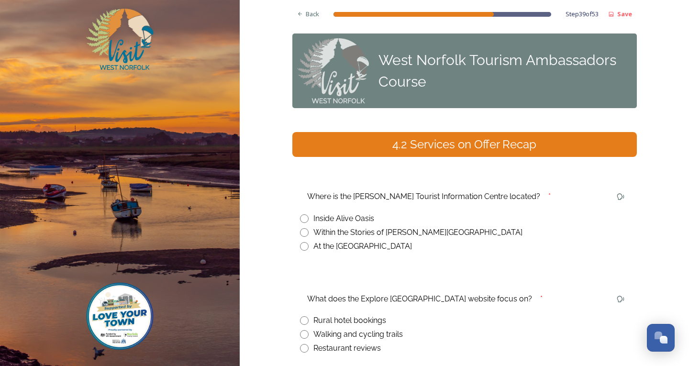
scroll to position [96, 0]
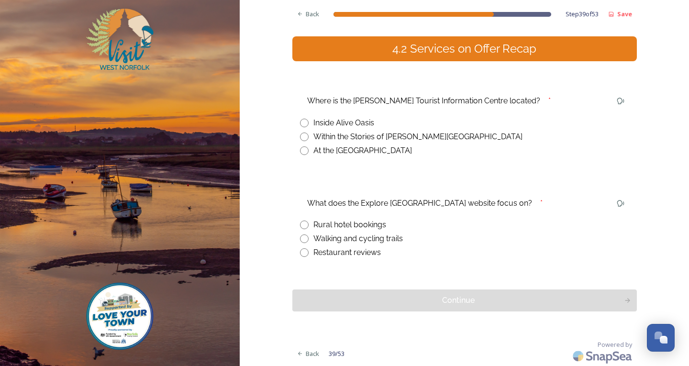
click at [302, 184] on div "Back Step 39 of 53 Save West Norfolk Tourism Ambassadors Course 4.2 Services on…" at bounding box center [464, 135] width 344 height 462
click at [297, 181] on div "Back Step 39 of 53 Save West Norfolk Tourism Ambassadors Course 4.2 Services on…" at bounding box center [464, 135] width 344 height 462
click at [300, 187] on div "What does the Explore [GEOGRAPHIC_DATA] website focus on? * Rural hotel booking…" at bounding box center [464, 226] width 344 height 78
click at [303, 183] on div "Back Step 39 of 53 Save West Norfolk Tourism Ambassadors Course 4.2 Services on…" at bounding box center [464, 135] width 344 height 462
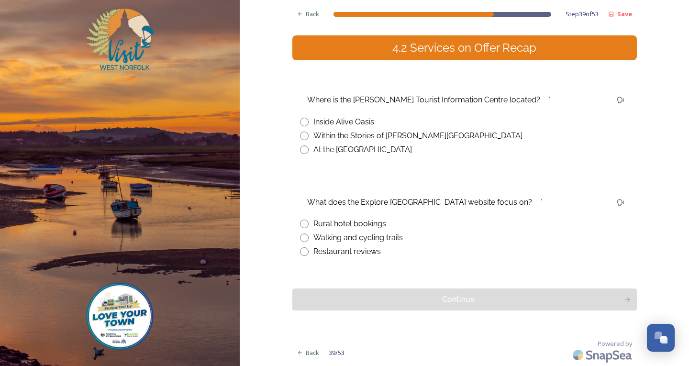
scroll to position [49, 0]
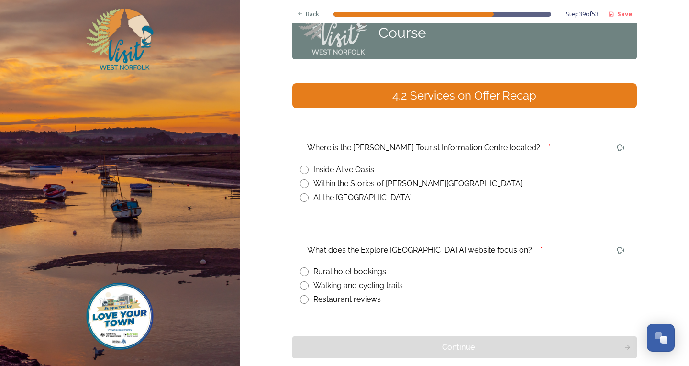
click at [300, 182] on input "radio" at bounding box center [304, 183] width 9 height 9
radio input "true"
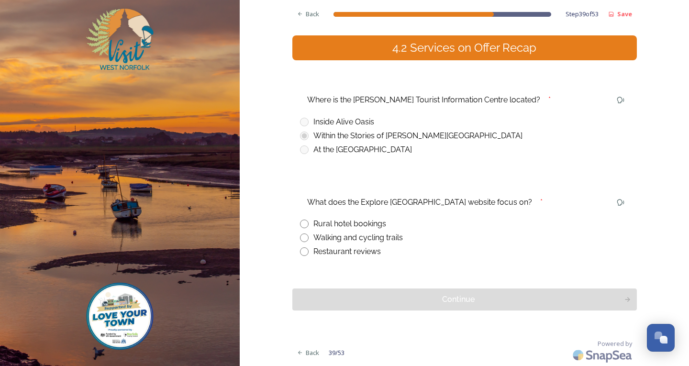
click at [303, 238] on input "radio" at bounding box center [304, 237] width 9 height 9
radio input "true"
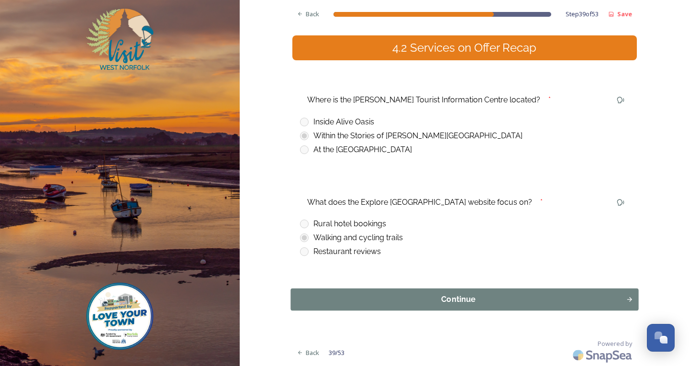
click at [409, 294] on div "Continue" at bounding box center [458, 299] width 325 height 11
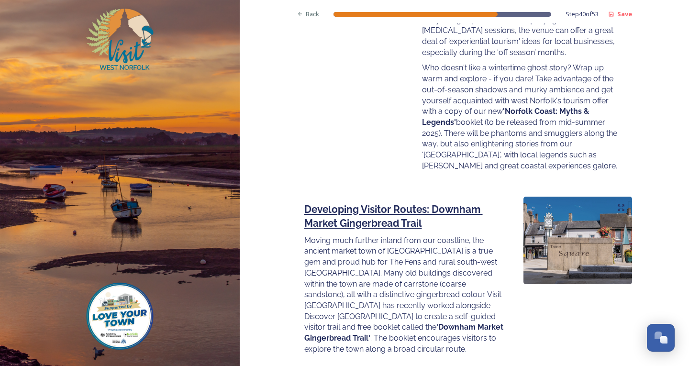
scroll to position [1308, 0]
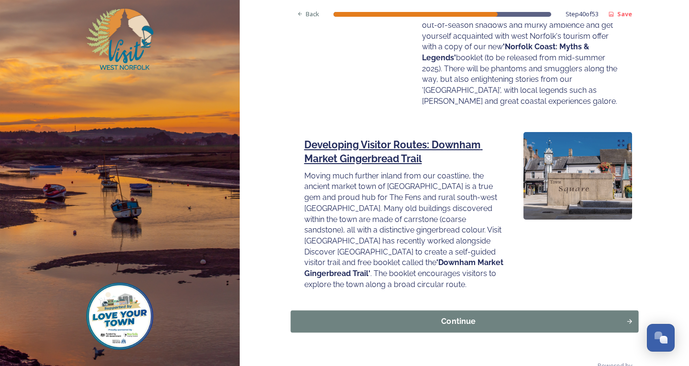
click at [405, 310] on button "Continue" at bounding box center [464, 321] width 348 height 22
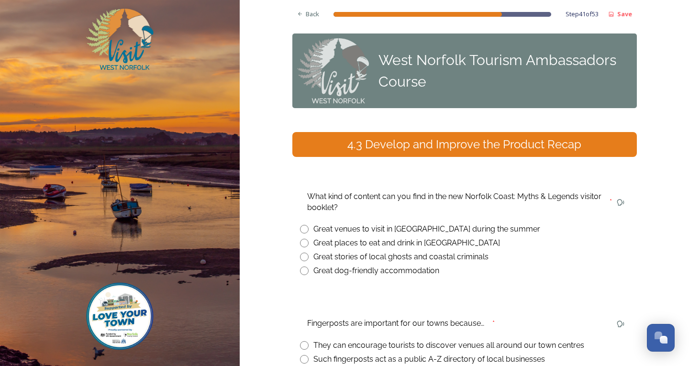
scroll to position [96, 0]
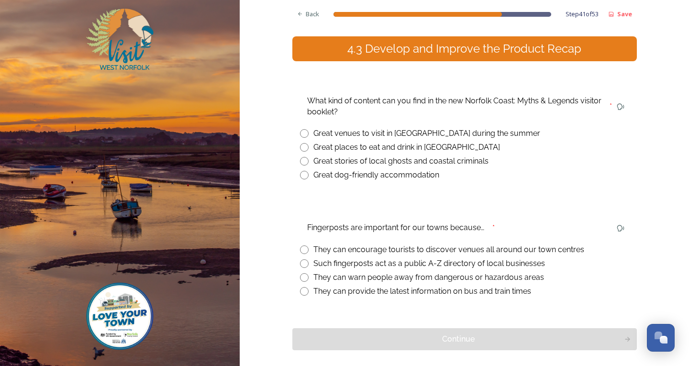
click at [301, 163] on input "radio" at bounding box center [304, 161] width 9 height 9
radio input "true"
click at [300, 251] on input "radio" at bounding box center [304, 249] width 9 height 9
radio input "true"
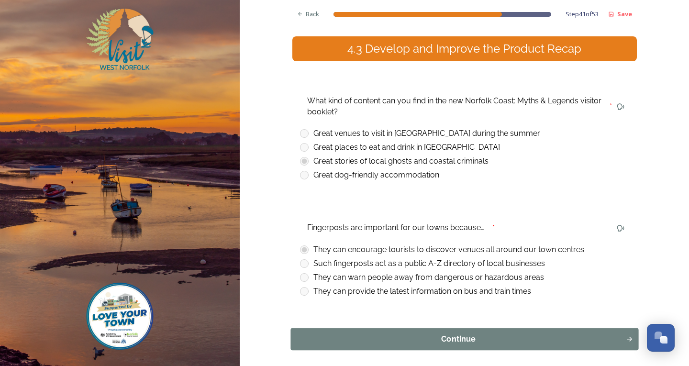
click at [346, 346] on button "Continue" at bounding box center [464, 339] width 348 height 22
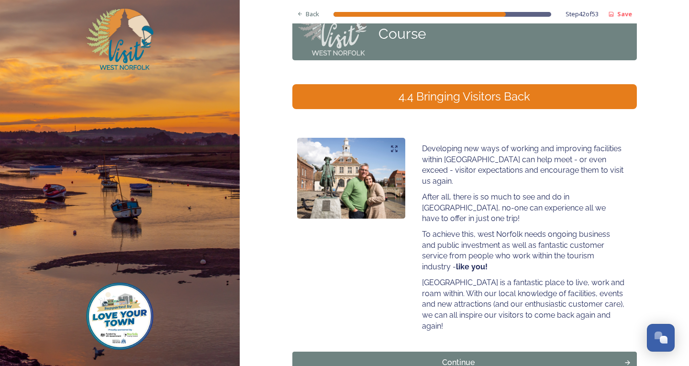
scroll to position [89, 0]
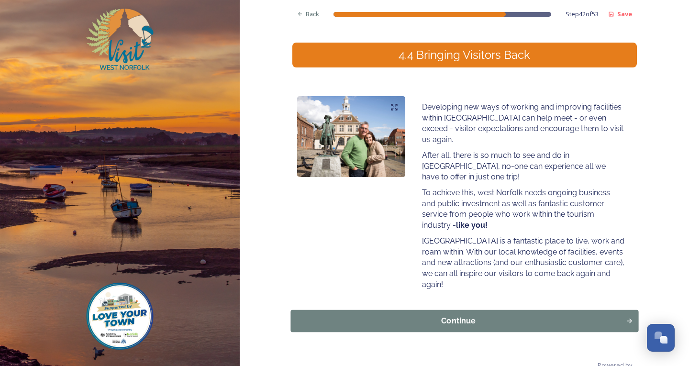
click at [389, 315] on div "Continue" at bounding box center [458, 320] width 325 height 11
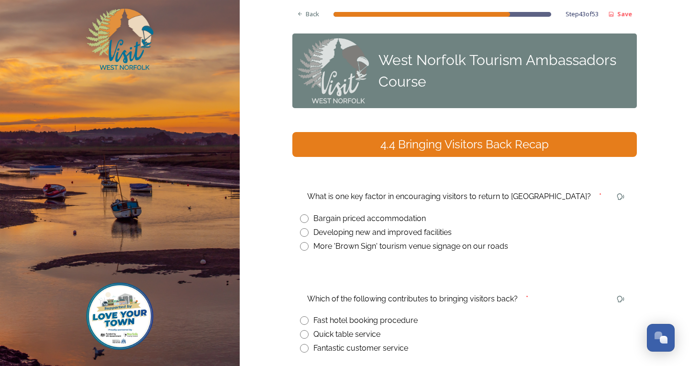
scroll to position [48, 0]
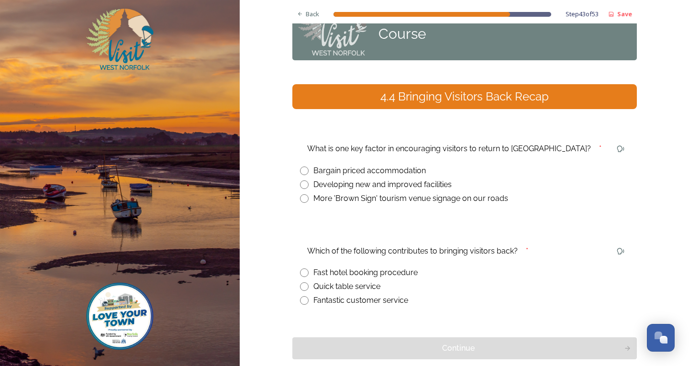
click at [302, 185] on input "radio" at bounding box center [304, 184] width 9 height 9
radio input "true"
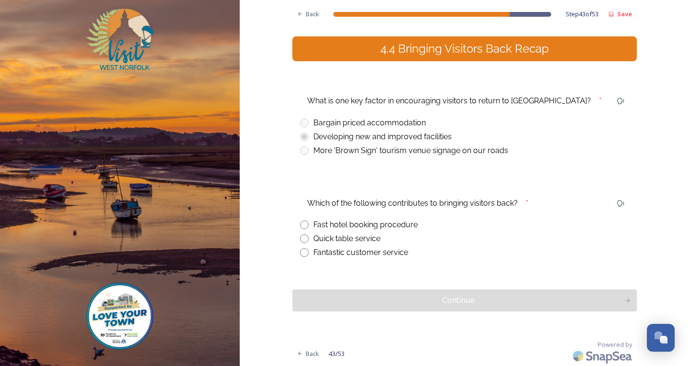
click at [300, 252] on input "radio" at bounding box center [304, 252] width 9 height 9
radio input "true"
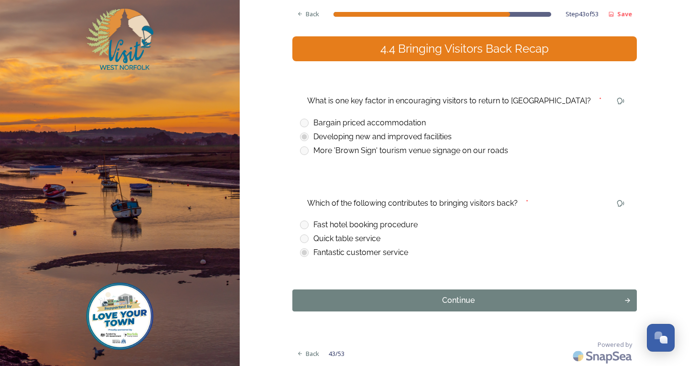
click at [350, 299] on div "Continue" at bounding box center [458, 300] width 322 height 11
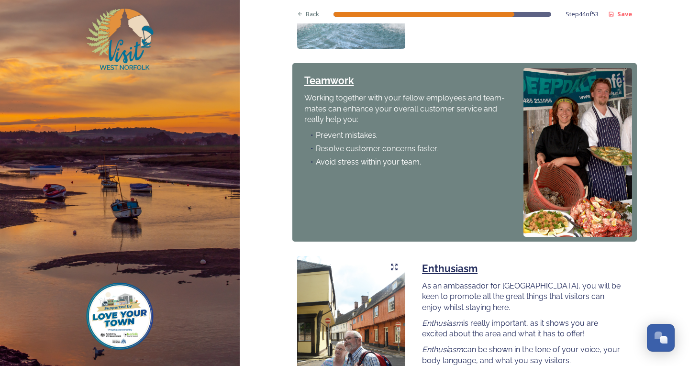
scroll to position [813, 0]
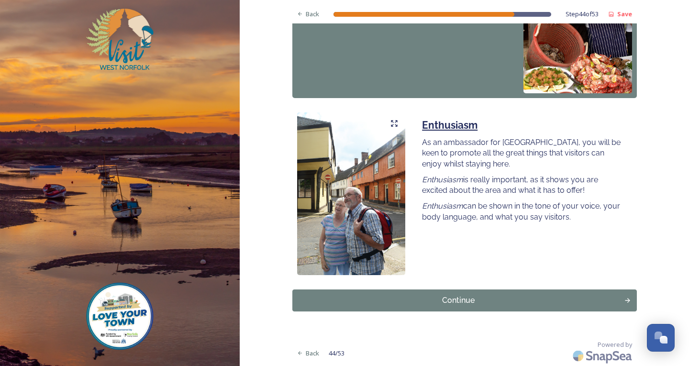
click at [388, 293] on button "Continue" at bounding box center [464, 300] width 344 height 22
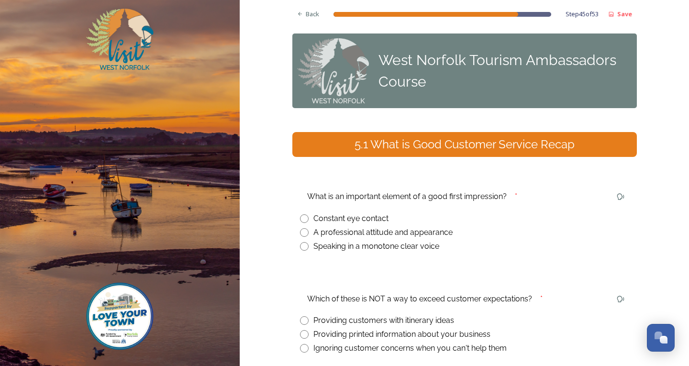
click at [300, 232] on input "radio" at bounding box center [304, 232] width 9 height 9
radio input "true"
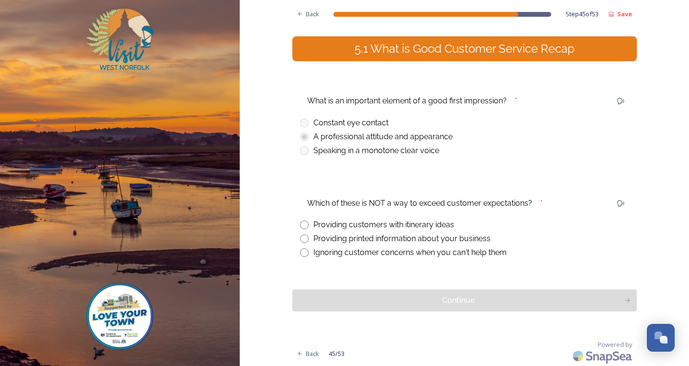
scroll to position [97, 0]
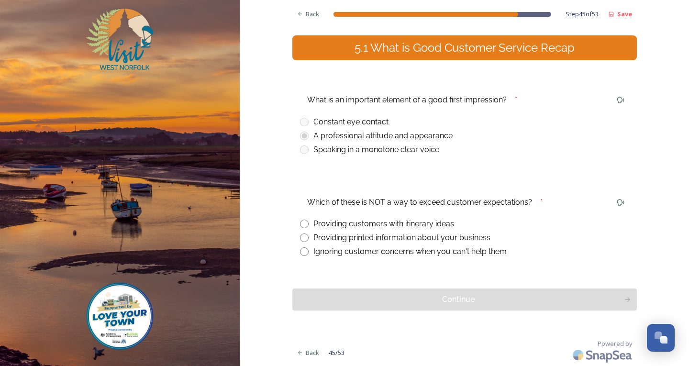
click at [300, 250] on input "radio" at bounding box center [304, 251] width 9 height 9
radio input "true"
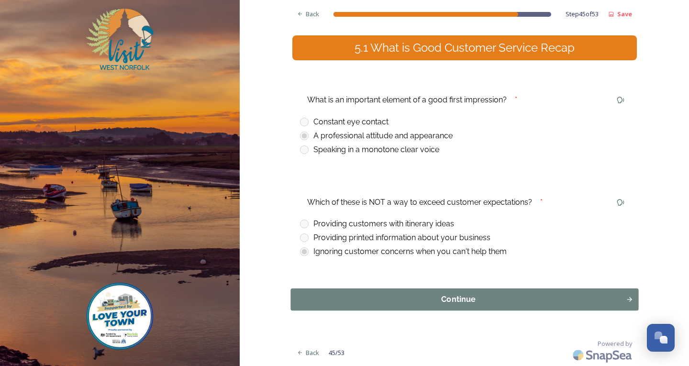
click at [344, 305] on div "Continue" at bounding box center [458, 299] width 325 height 11
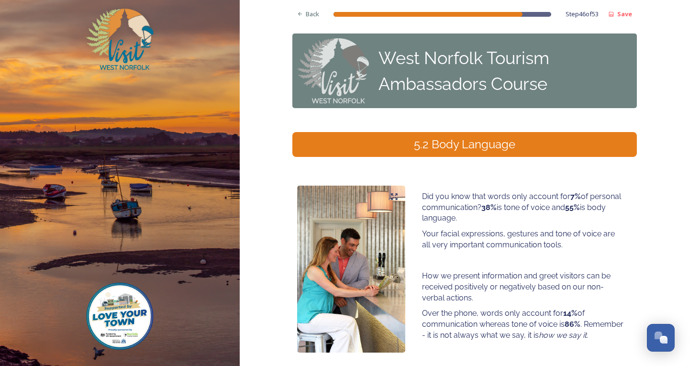
scroll to position [48, 0]
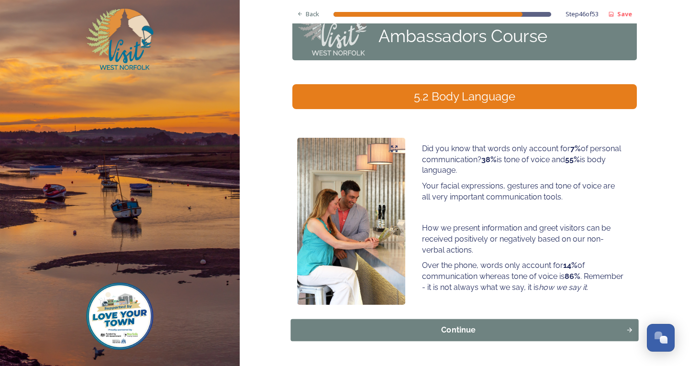
click at [387, 330] on div "Continue" at bounding box center [458, 329] width 325 height 11
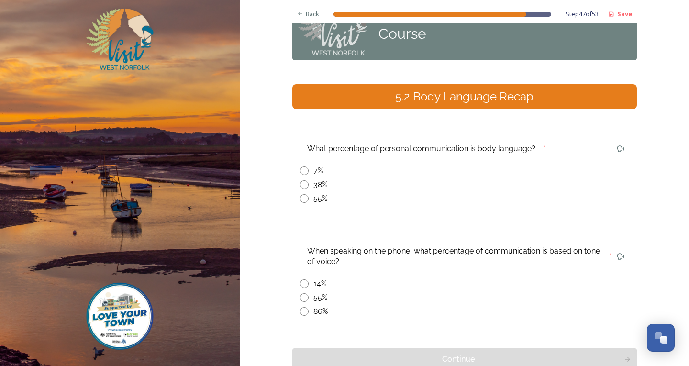
click at [301, 171] on input "radio" at bounding box center [304, 170] width 9 height 9
radio input "true"
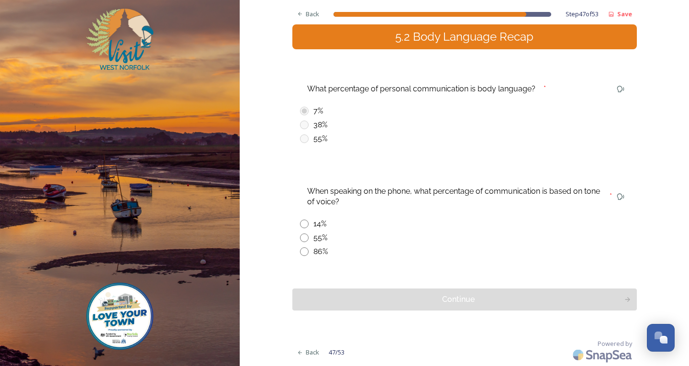
click at [300, 252] on input "radio" at bounding box center [304, 251] width 9 height 9
radio input "true"
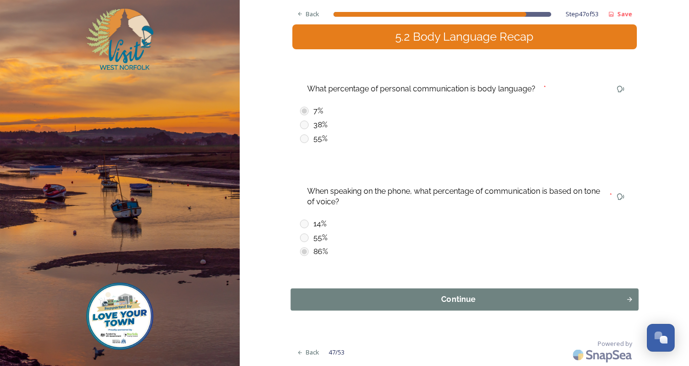
click at [302, 305] on div "Continue" at bounding box center [458, 299] width 325 height 11
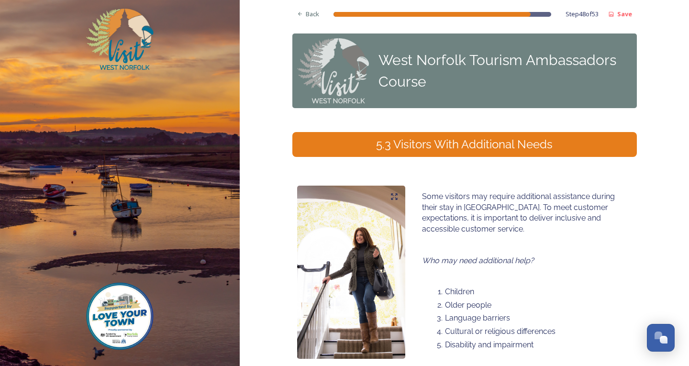
scroll to position [85, 0]
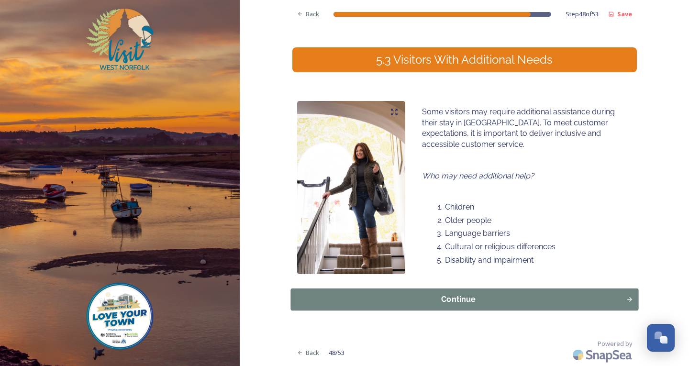
click at [303, 305] on div "Continue" at bounding box center [458, 299] width 325 height 11
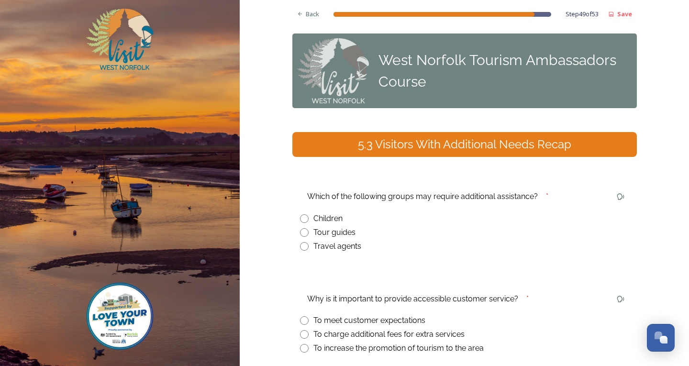
scroll to position [96, 0]
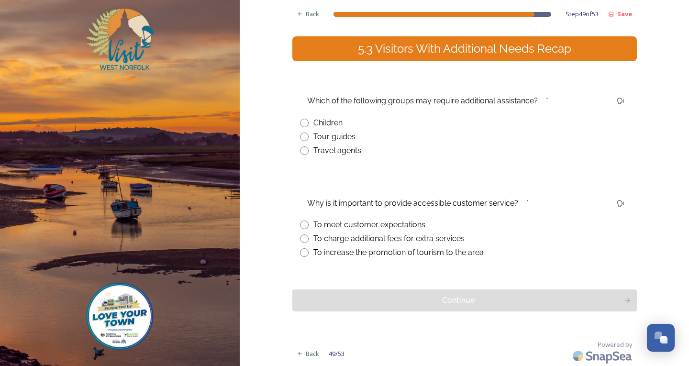
click at [301, 124] on input "radio" at bounding box center [304, 123] width 9 height 9
radio input "true"
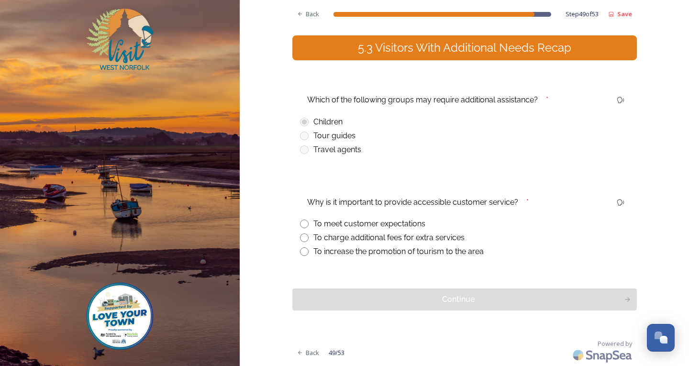
click at [300, 224] on input "radio" at bounding box center [304, 223] width 9 height 9
radio input "true"
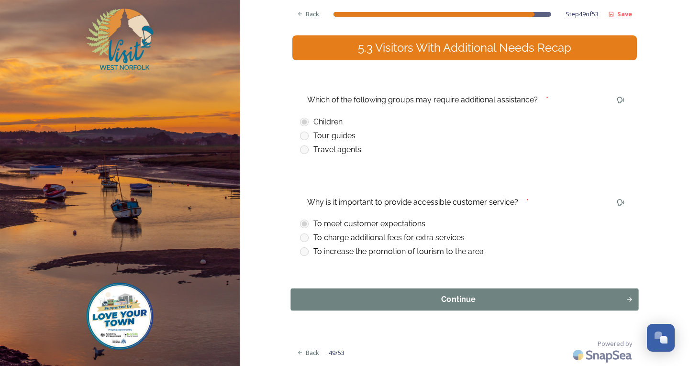
click at [375, 294] on div "Continue" at bounding box center [458, 299] width 325 height 11
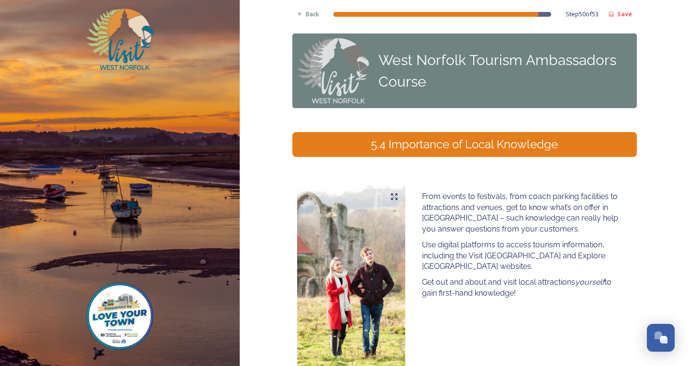
scroll to position [98, 0]
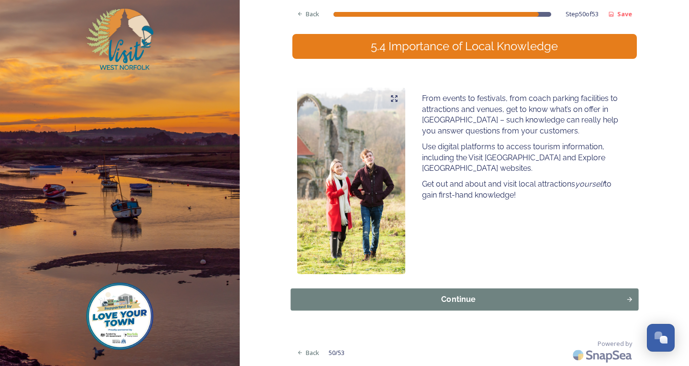
click at [437, 297] on div "Continue" at bounding box center [458, 299] width 325 height 11
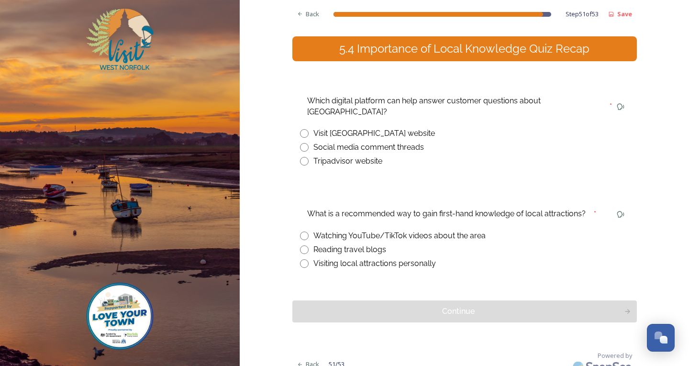
scroll to position [48, 0]
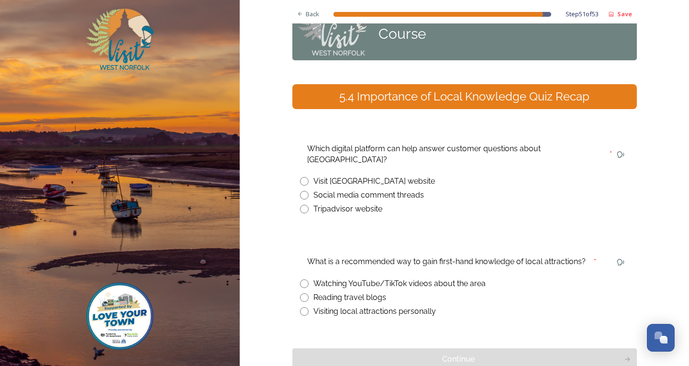
click at [301, 177] on input "radio" at bounding box center [304, 181] width 9 height 9
radio input "true"
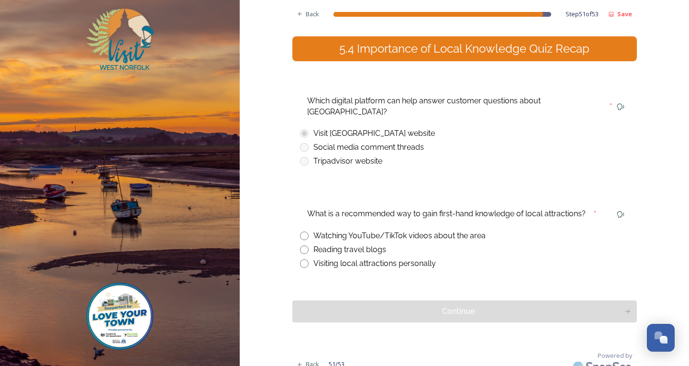
scroll to position [97, 0]
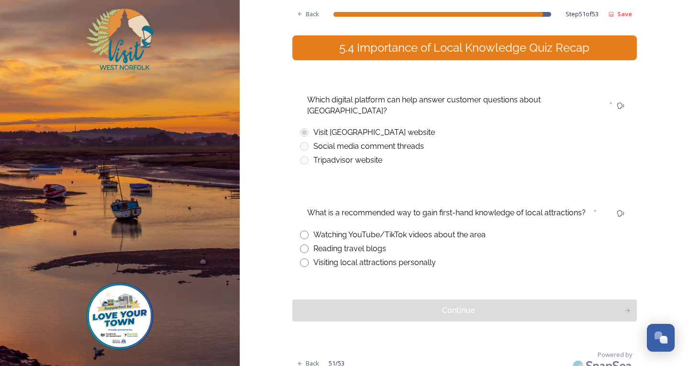
click at [300, 258] on input "radio" at bounding box center [304, 262] width 9 height 9
radio input "true"
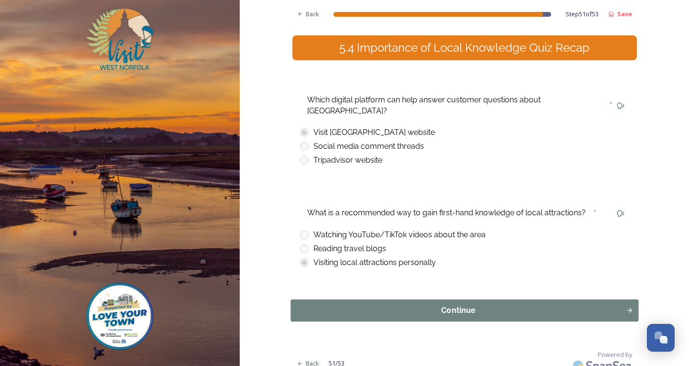
click at [336, 305] on div "Continue" at bounding box center [458, 310] width 325 height 11
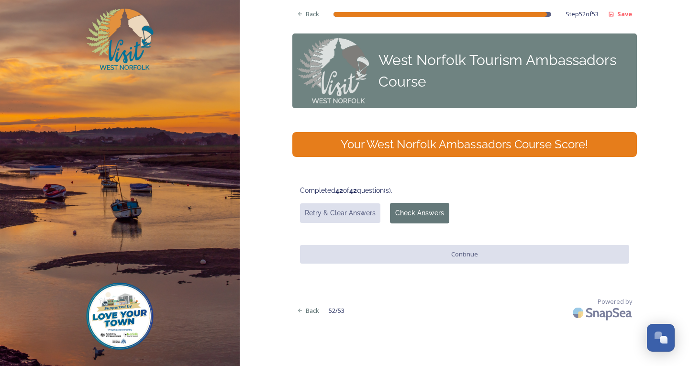
click at [418, 217] on button "Check Answers" at bounding box center [419, 213] width 59 height 21
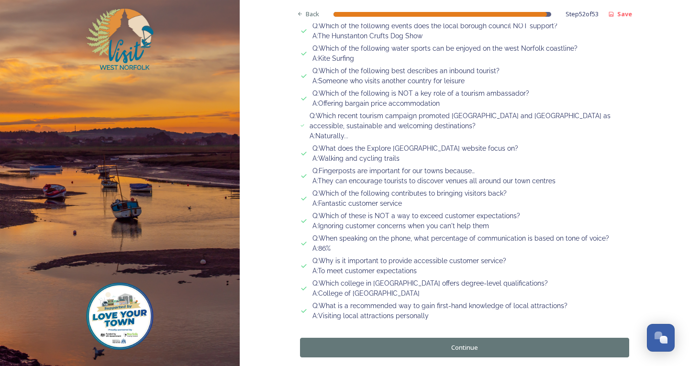
scroll to position [1073, 0]
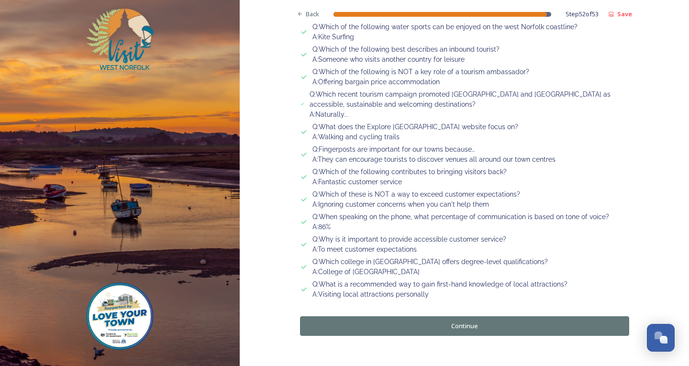
click at [413, 316] on button "Continue" at bounding box center [464, 326] width 329 height 20
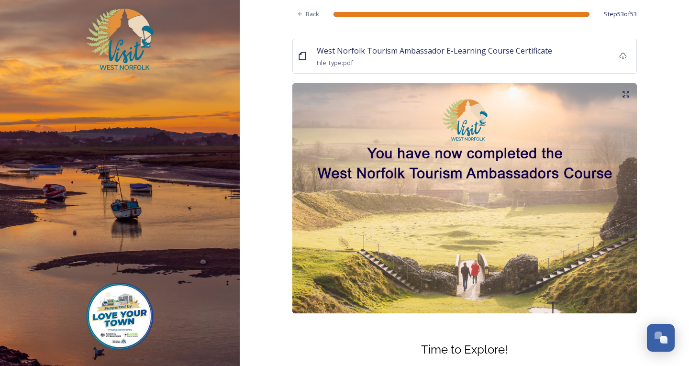
scroll to position [0, 0]
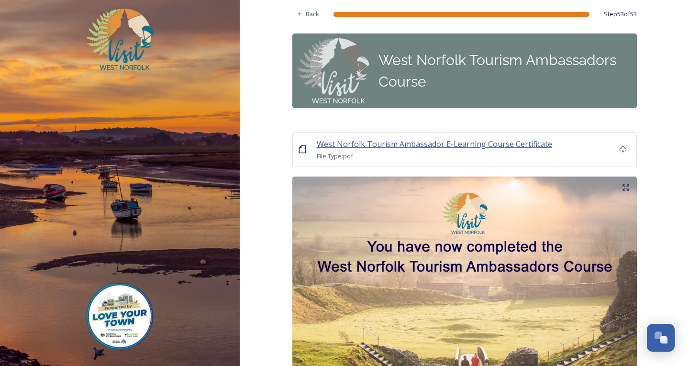
click at [416, 146] on span "West Norfolk Tourism Ambassador E-Learning Course Certificate" at bounding box center [434, 144] width 235 height 11
